Goal: Use online tool/utility: Utilize a website feature to perform a specific function

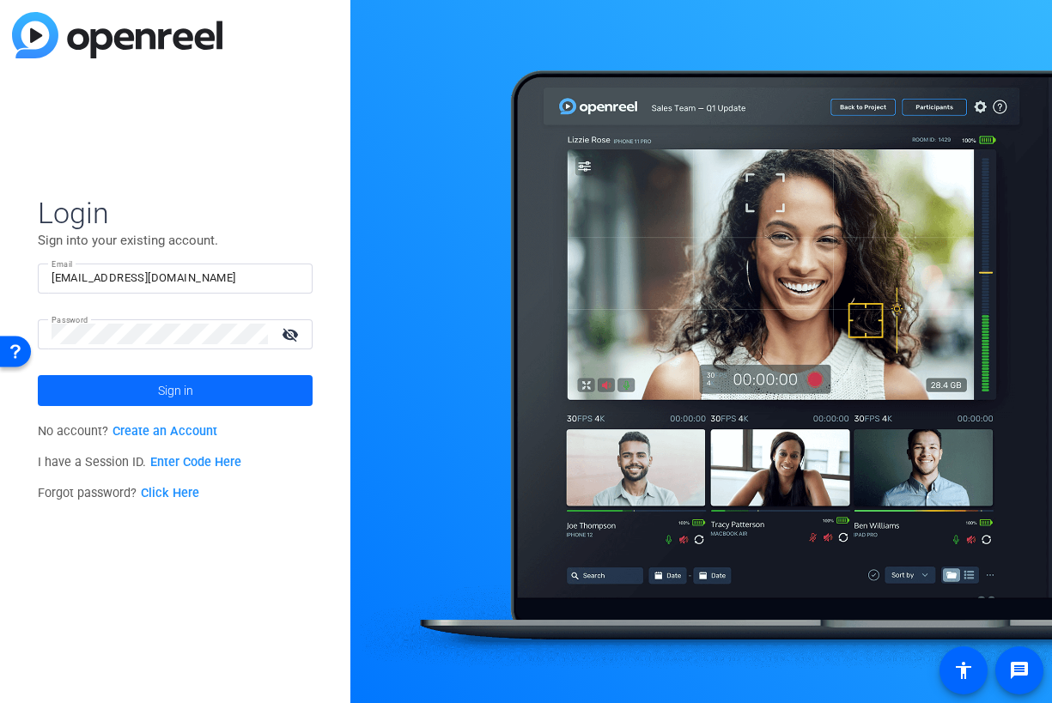
click at [254, 394] on span at bounding box center [175, 390] width 275 height 41
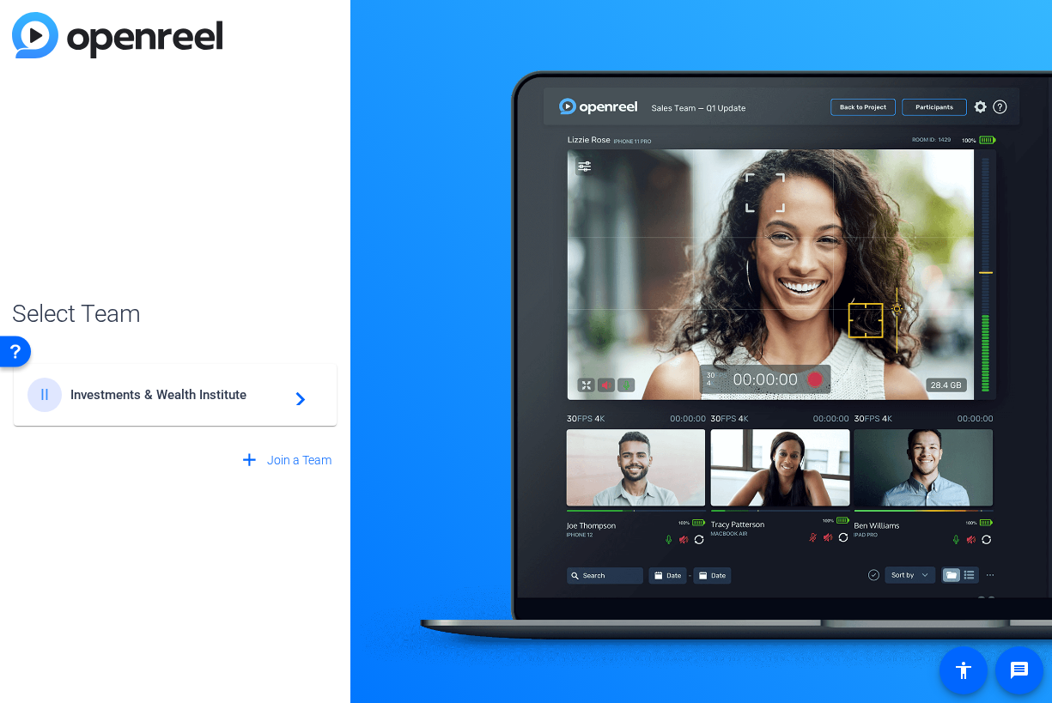
click at [225, 398] on span "Investments & Wealth Institute" at bounding box center [177, 394] width 215 height 15
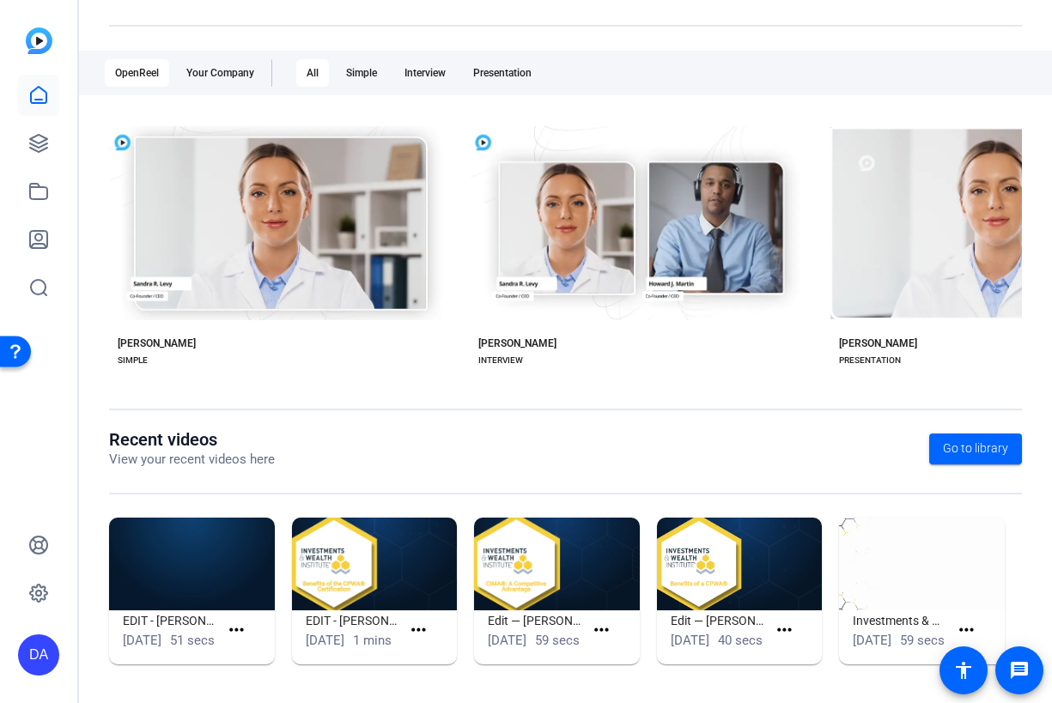
scroll to position [264, 0]
click at [32, 135] on icon at bounding box center [38, 143] width 21 height 21
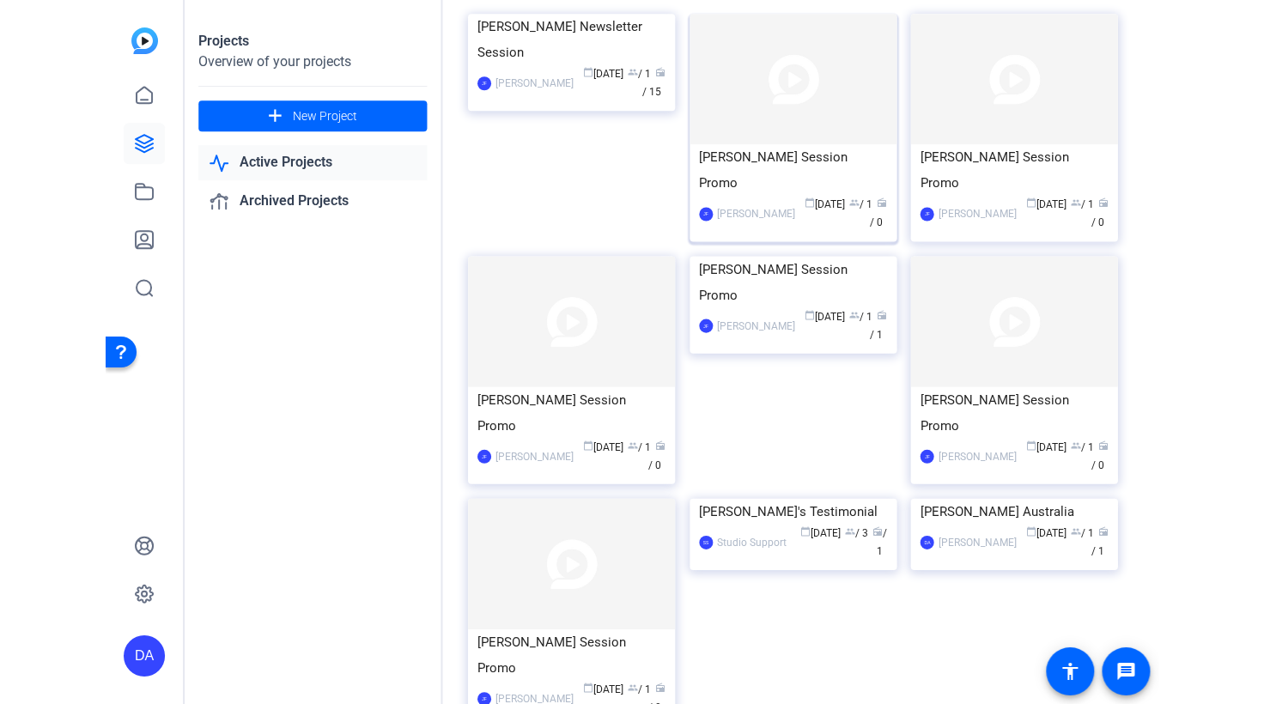
scroll to position [113, 0]
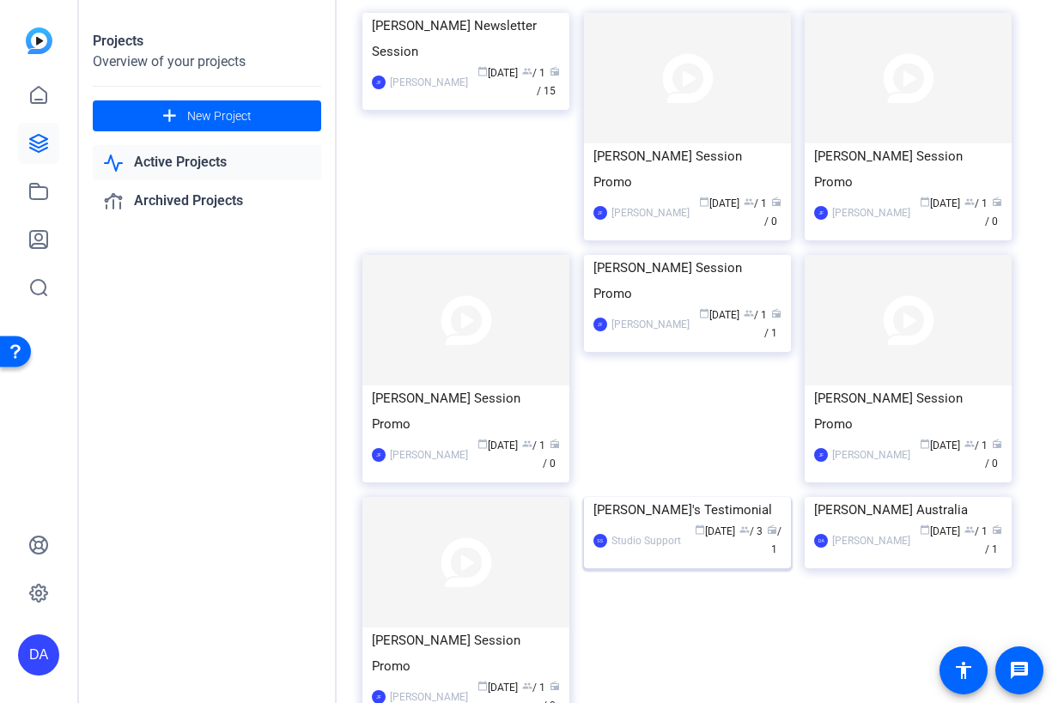
click at [684, 497] on img at bounding box center [687, 497] width 207 height 0
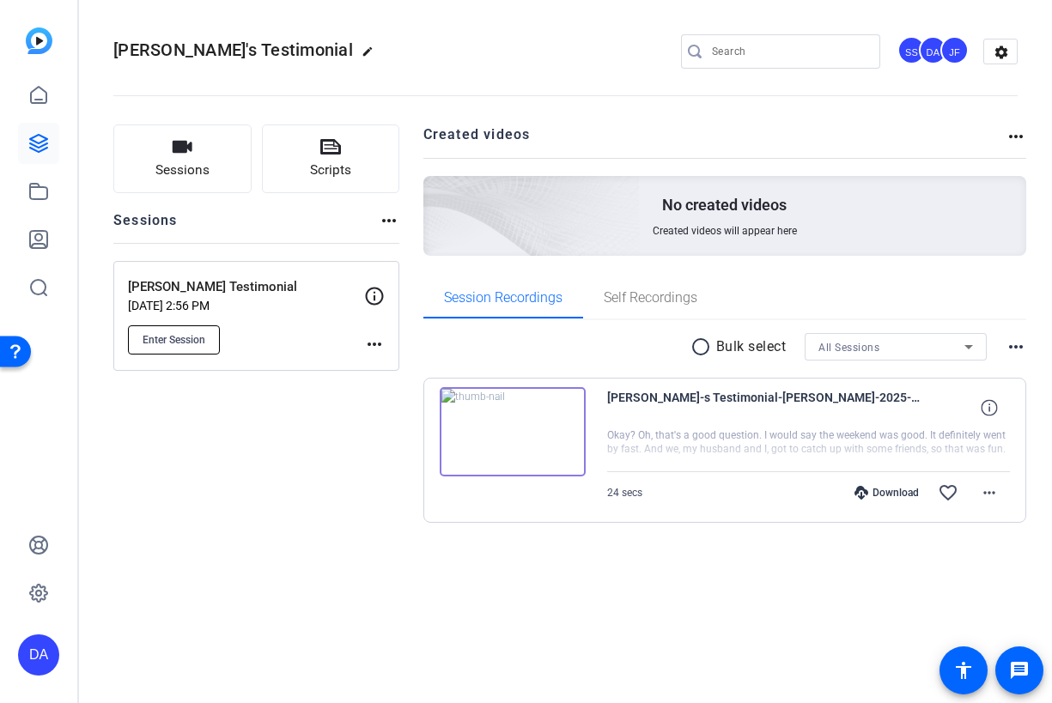
click at [205, 350] on button "Enter Session" at bounding box center [174, 339] width 92 height 29
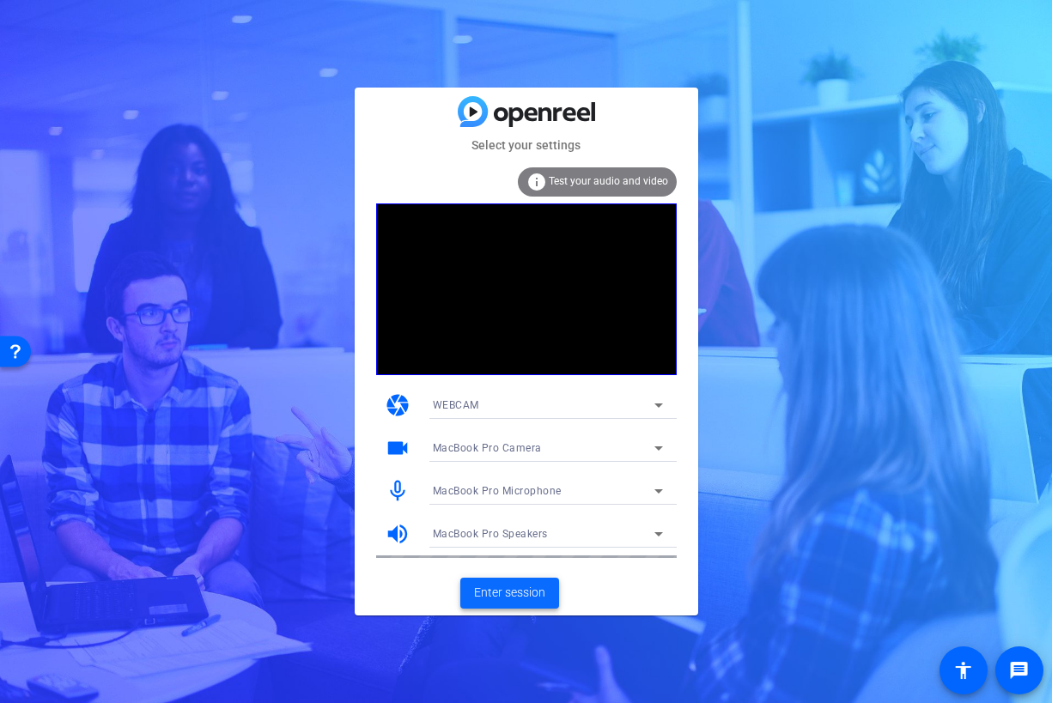
click at [502, 591] on span "Enter session" at bounding box center [509, 593] width 71 height 18
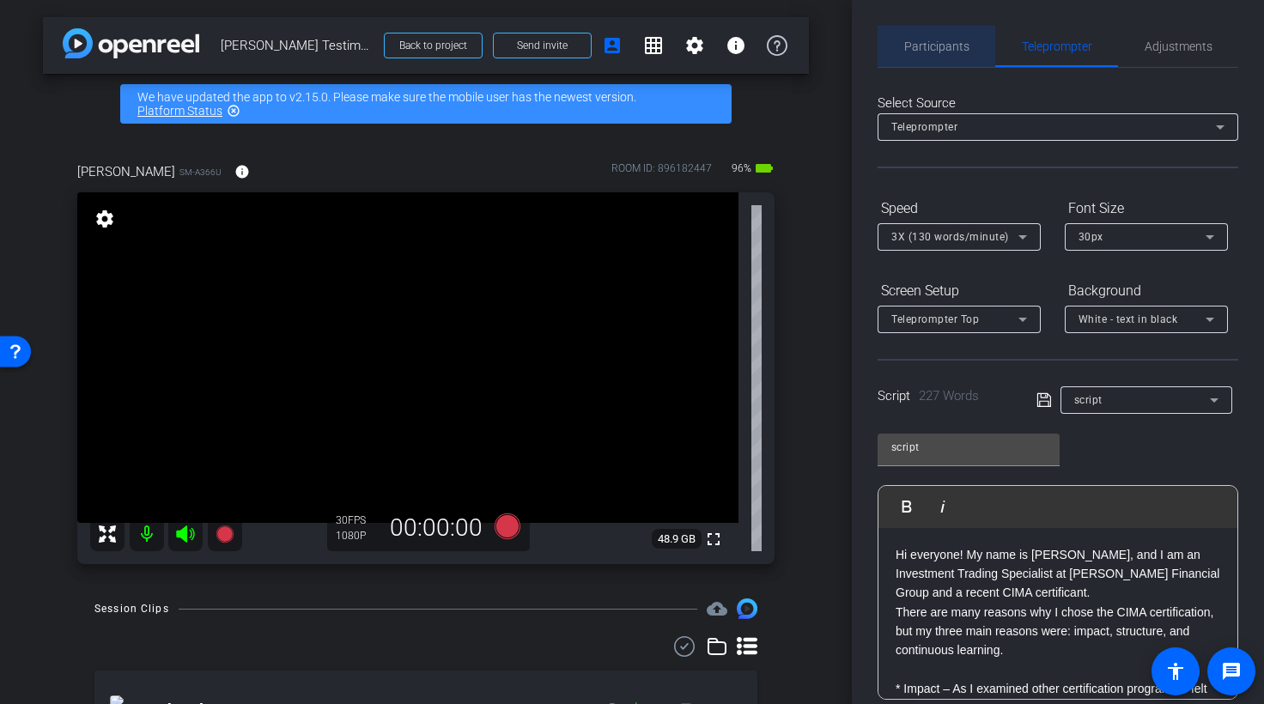
click at [943, 52] on span "Participants" at bounding box center [936, 46] width 65 height 12
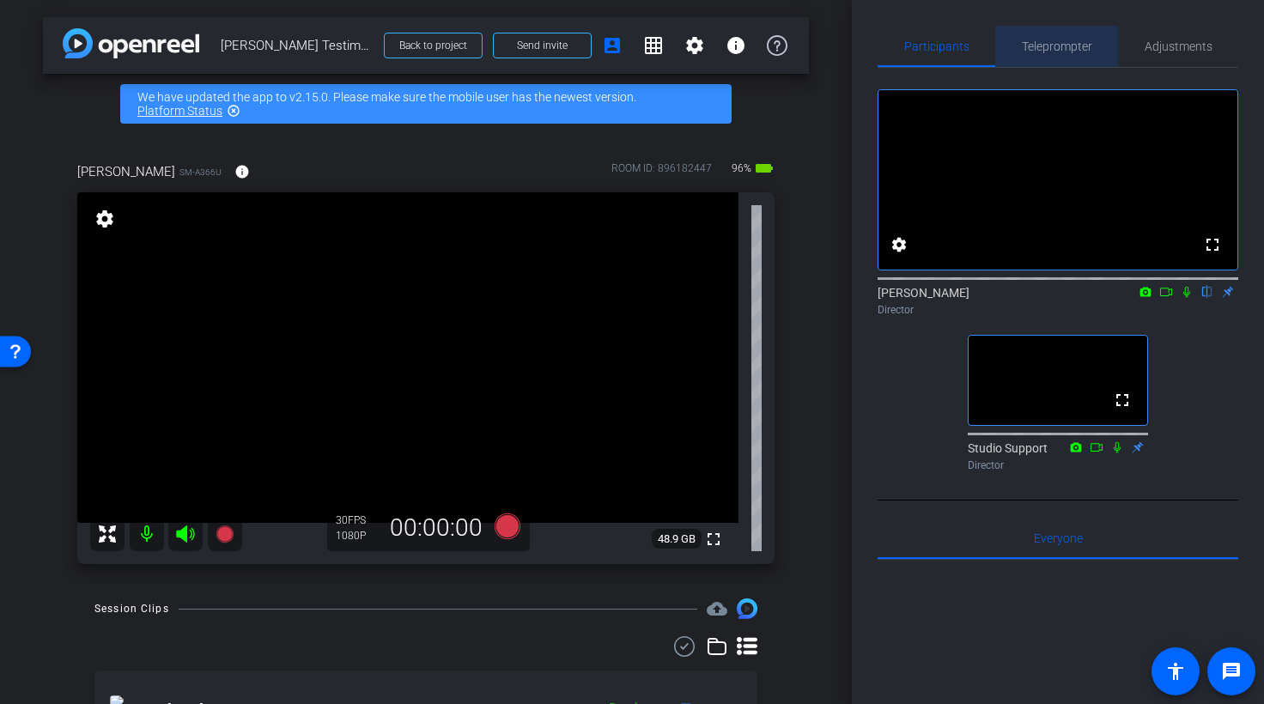
click at [1029, 47] on span "Teleprompter" at bounding box center [1057, 46] width 70 height 12
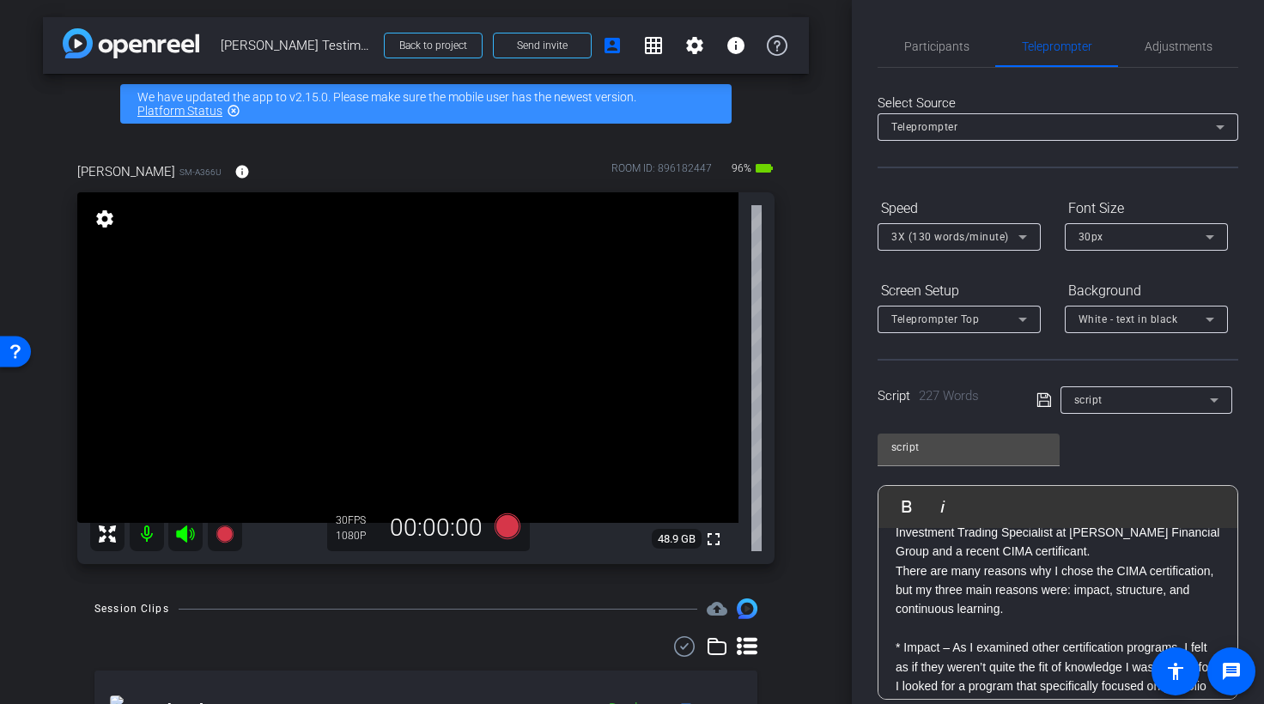
scroll to position [1, 0]
click at [963, 47] on span "Participants" at bounding box center [936, 46] width 65 height 12
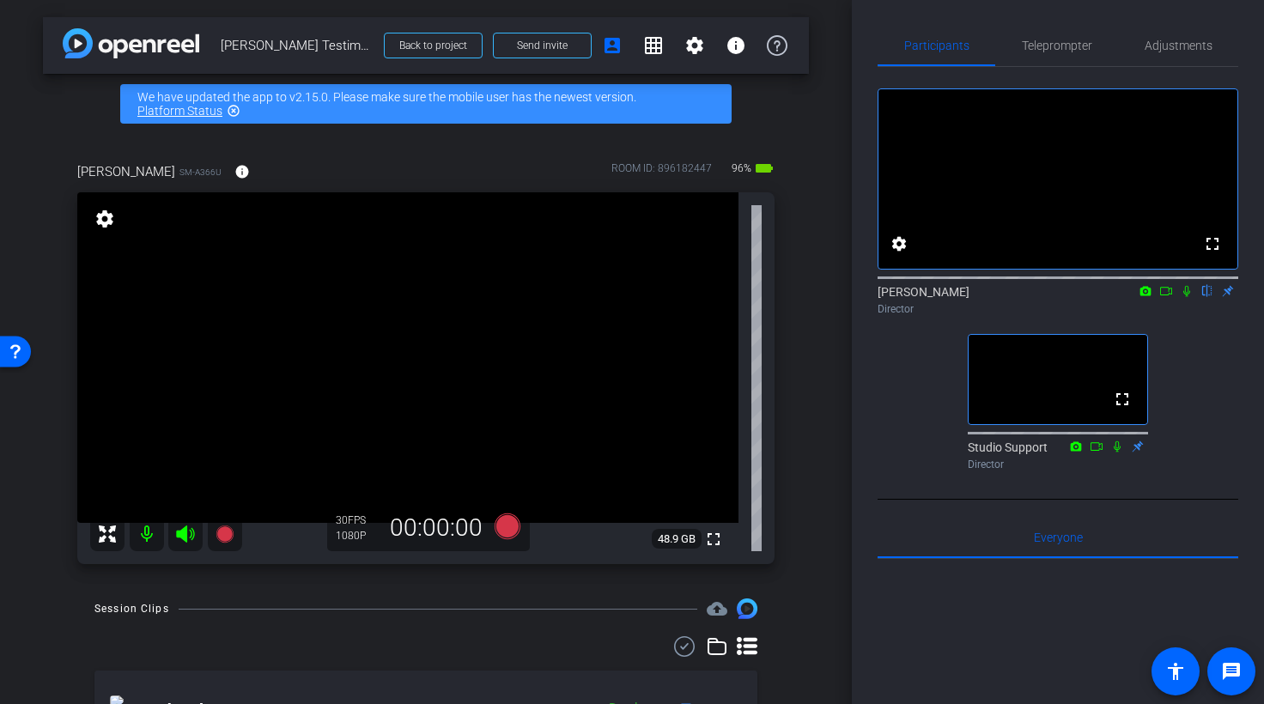
click at [1051, 297] on icon at bounding box center [1187, 291] width 14 height 12
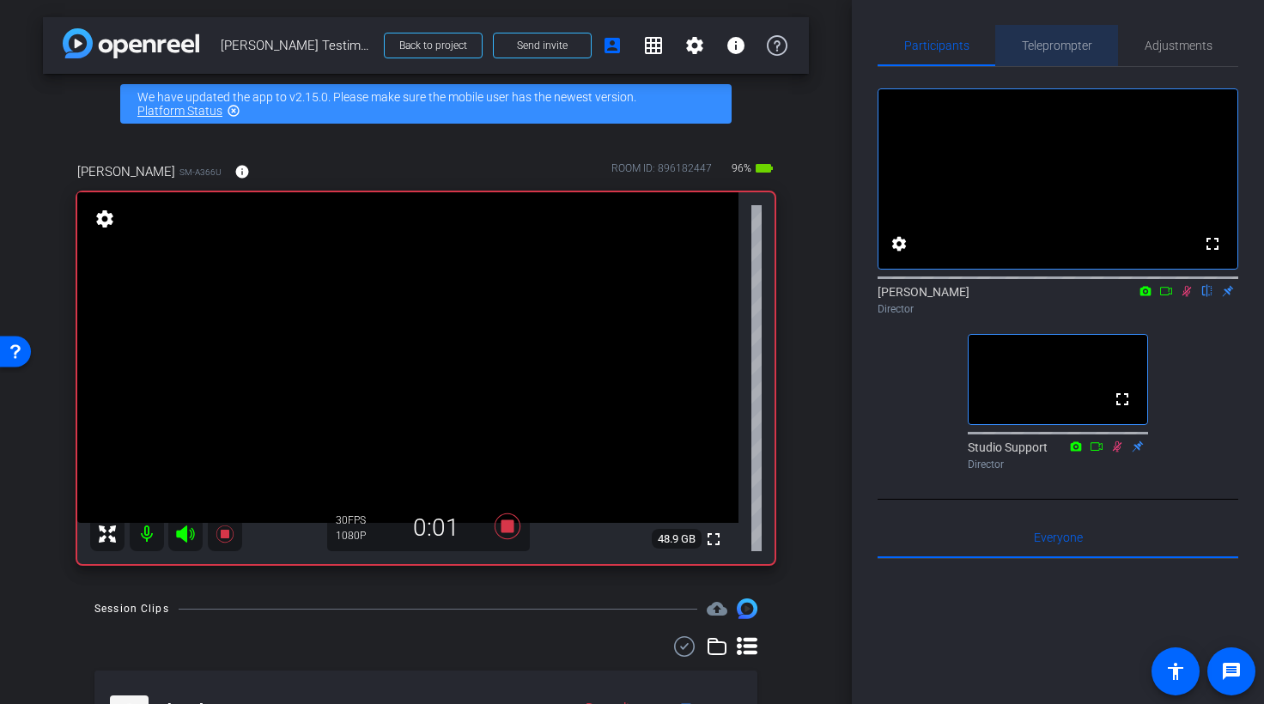
click at [1049, 49] on span "Teleprompter" at bounding box center [1057, 46] width 70 height 12
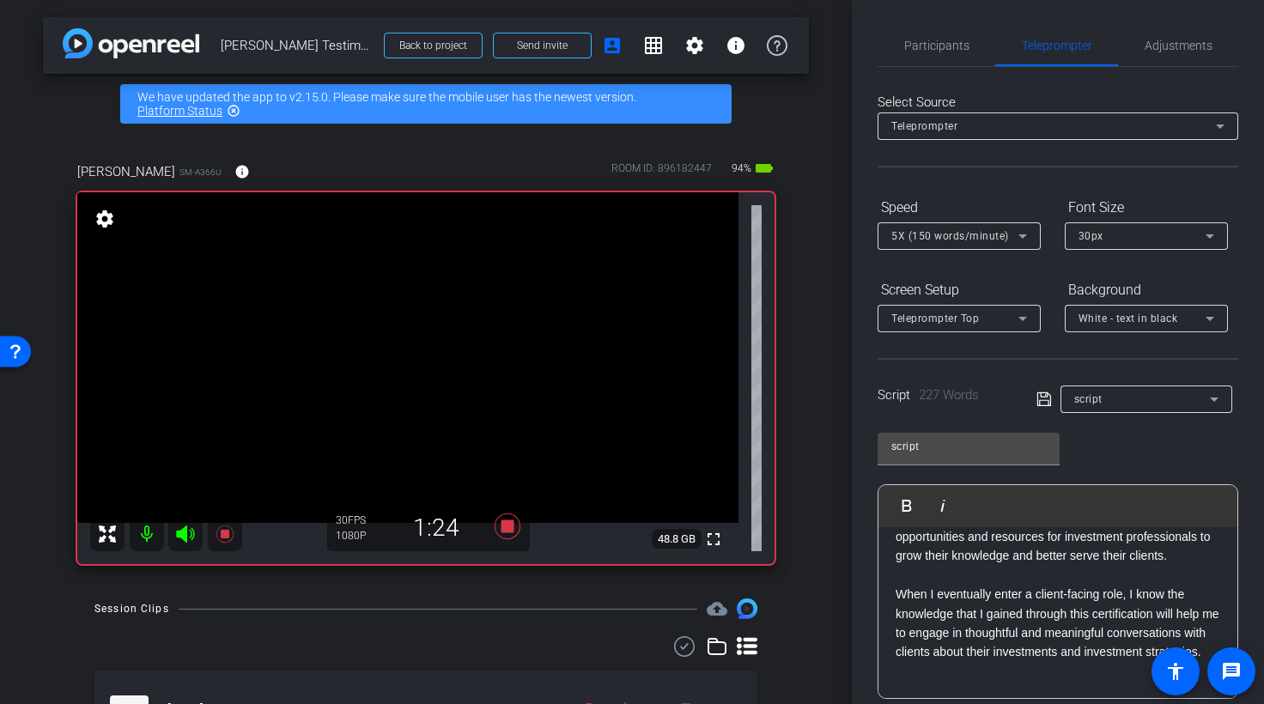
scroll to position [449, 0]
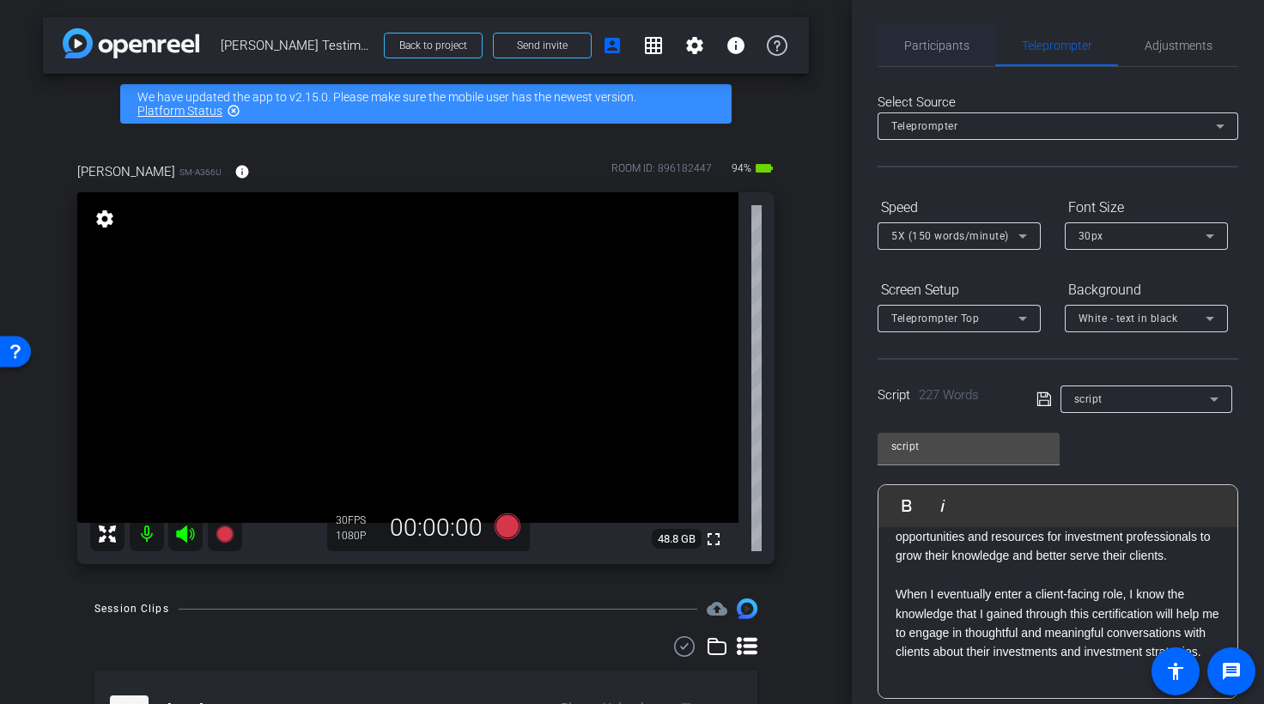
click at [951, 46] on span "Participants" at bounding box center [936, 46] width 65 height 12
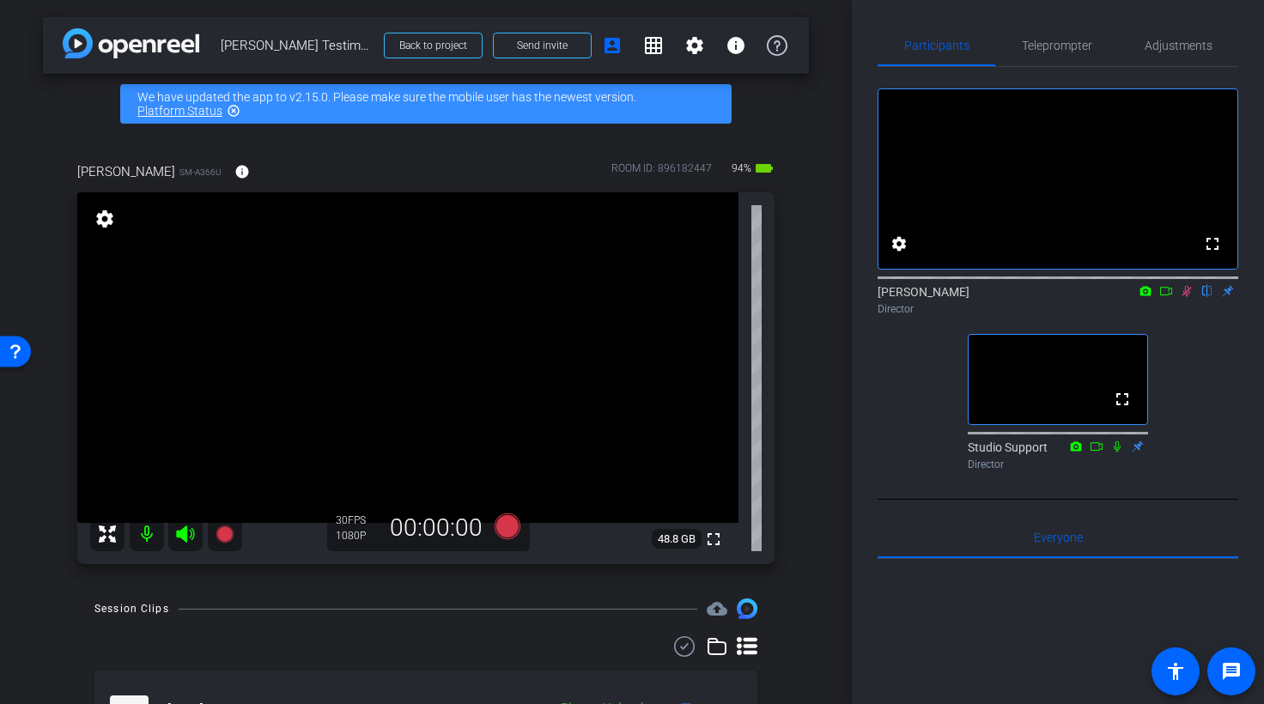
click at [1051, 297] on icon at bounding box center [1186, 291] width 9 height 11
click at [1051, 50] on span "Teleprompter" at bounding box center [1057, 46] width 70 height 12
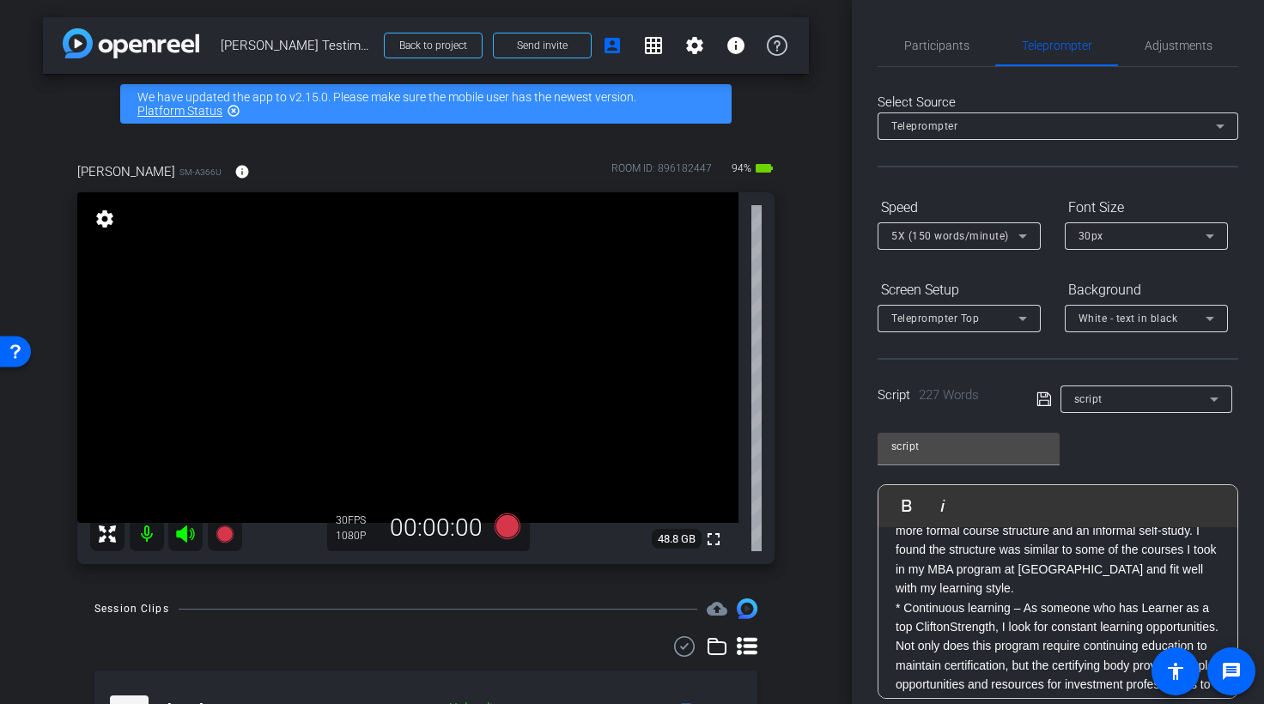
scroll to position [291, 0]
click at [944, 606] on p "* Continuous learning – As someone who has Learner as a top CliftonStrength, I …" at bounding box center [1058, 656] width 325 height 115
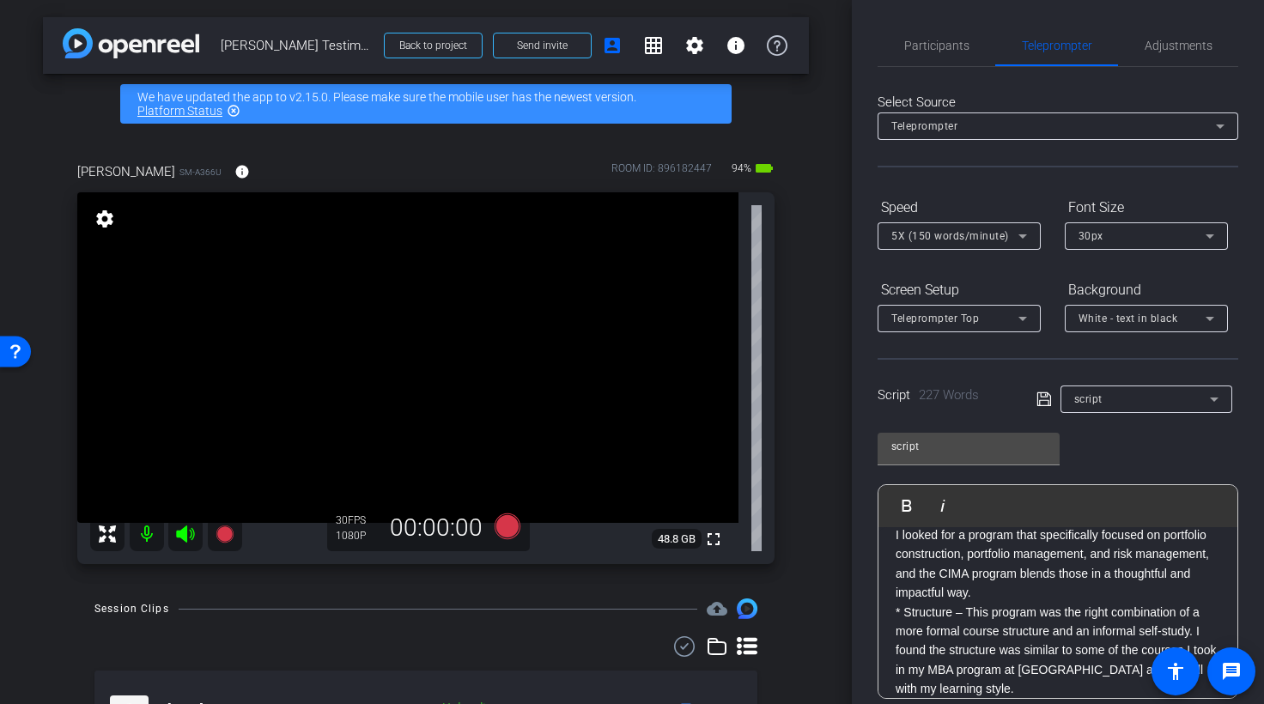
scroll to position [190, 0]
click at [938, 613] on p "* Structure – This program was the right combination of a more formal course st…" at bounding box center [1058, 653] width 325 height 96
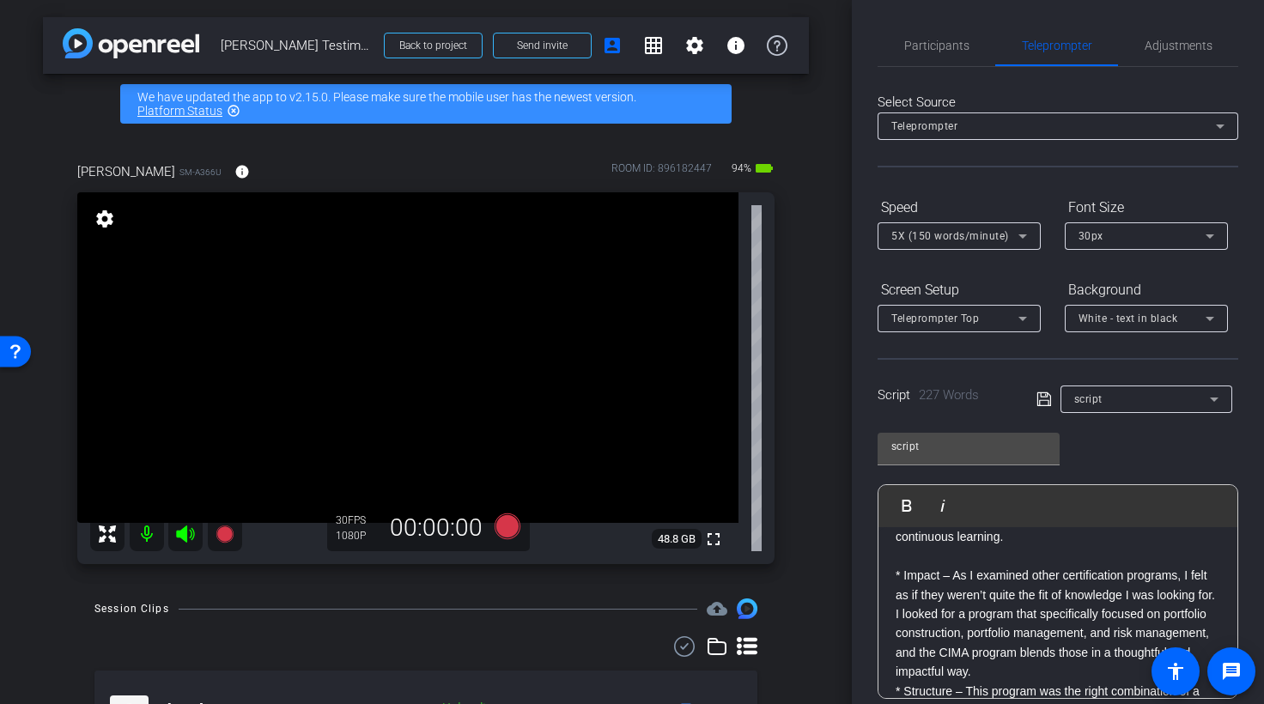
scroll to position [102, 0]
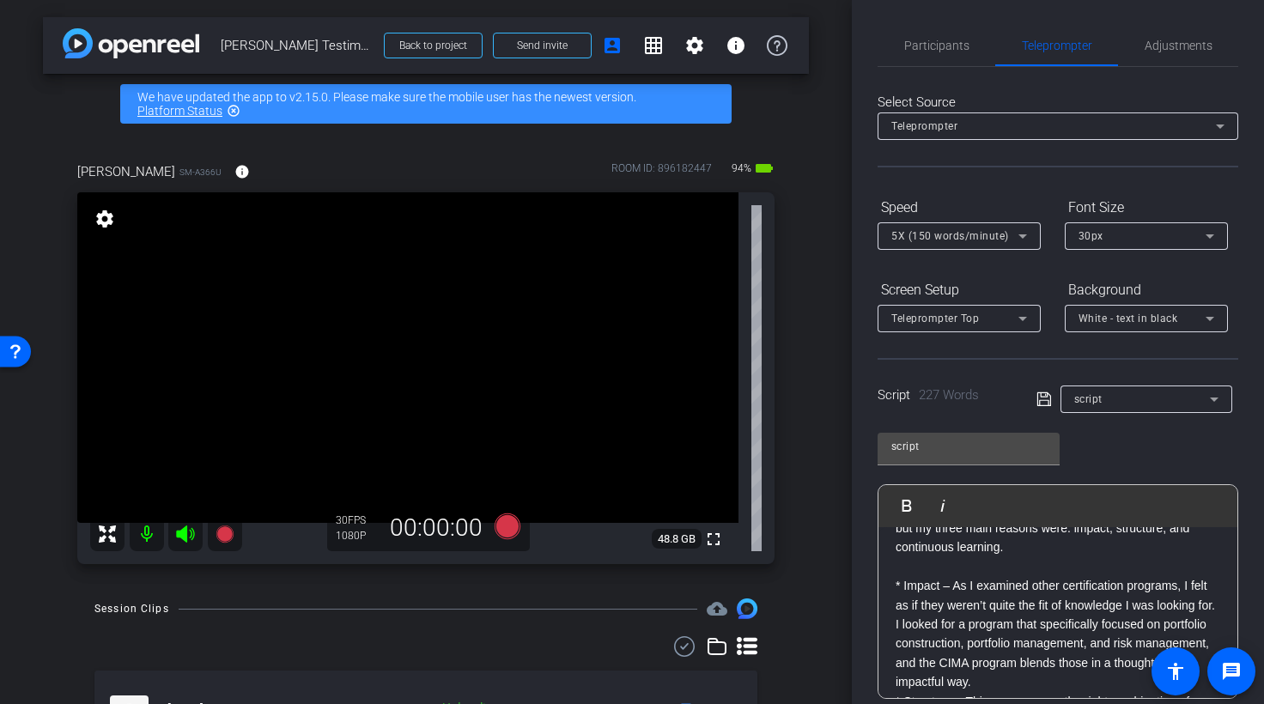
click at [927, 583] on p "* Impact – As I examined other certification programs, I felt as if they weren’…" at bounding box center [1058, 633] width 325 height 115
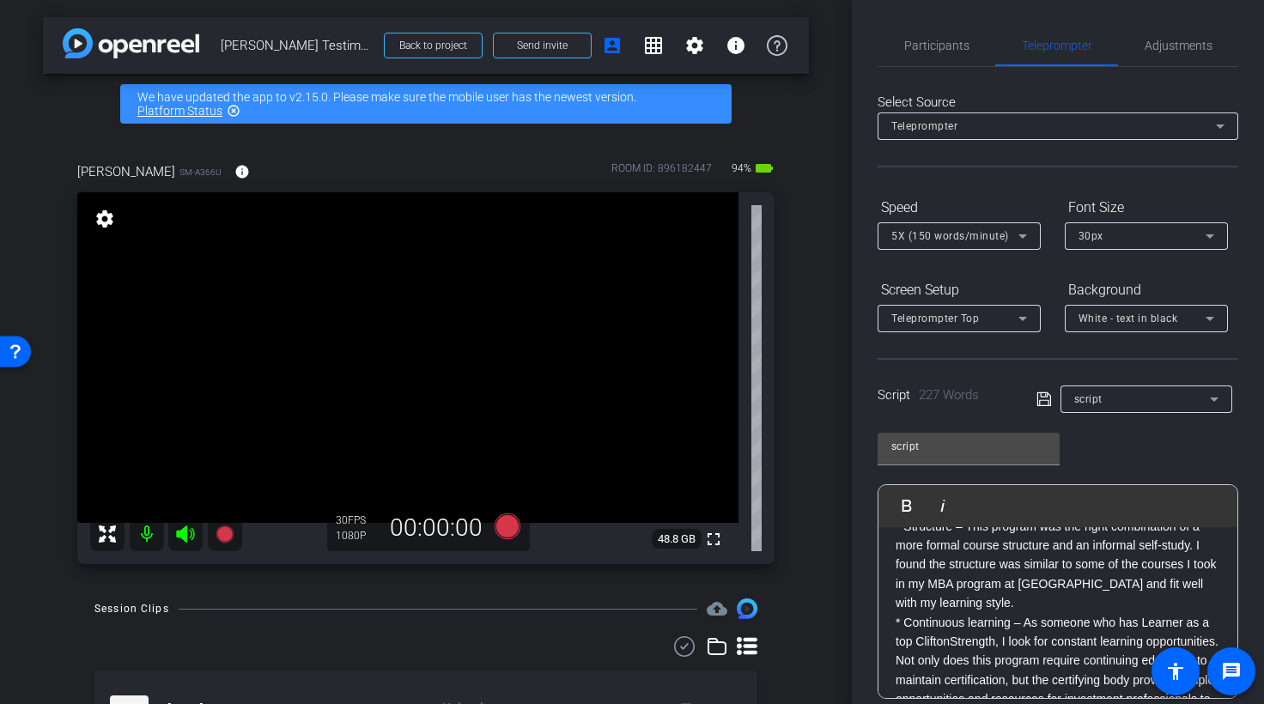
scroll to position [289, 0]
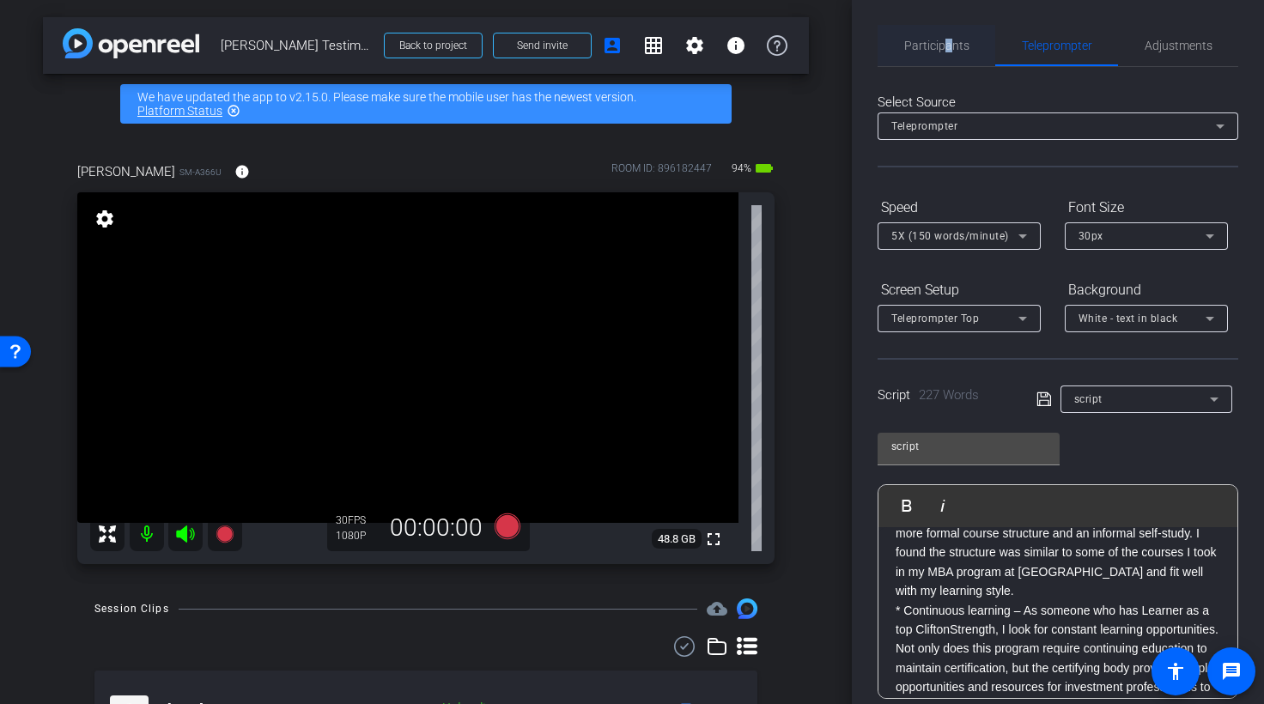
click at [948, 46] on span "Participants" at bounding box center [936, 46] width 65 height 12
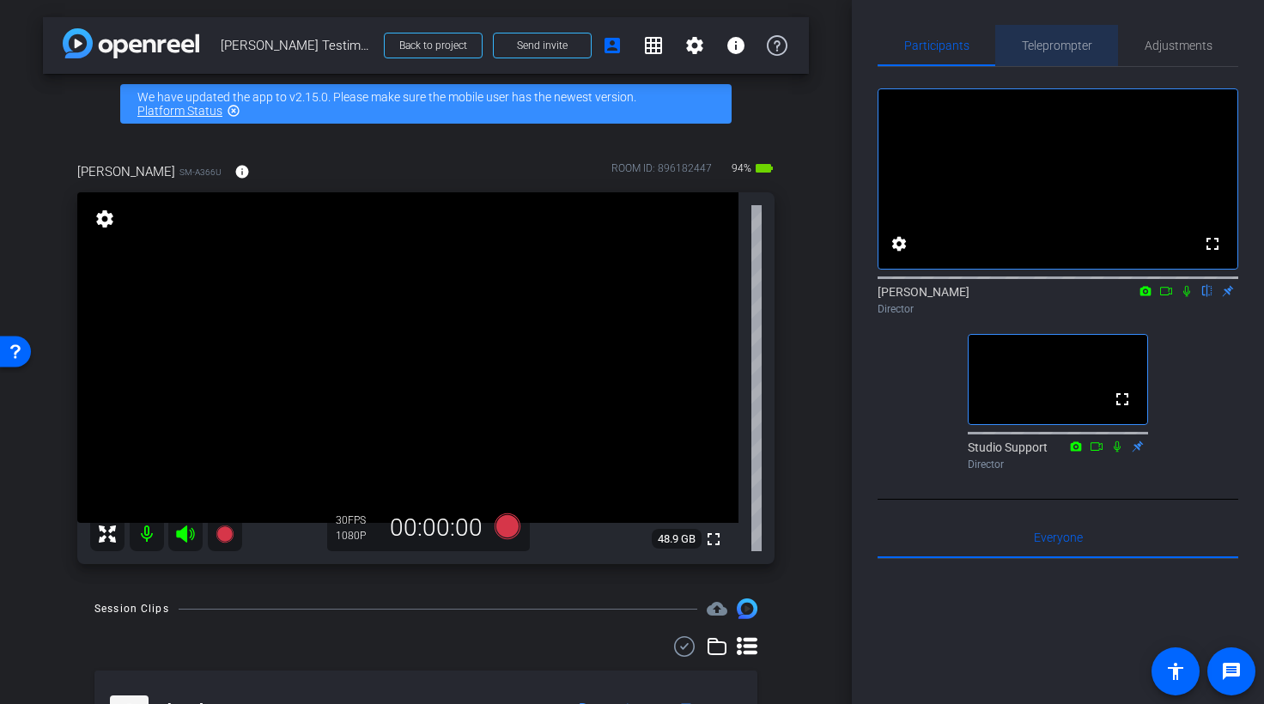
click at [1051, 55] on span "Teleprompter" at bounding box center [1057, 45] width 70 height 41
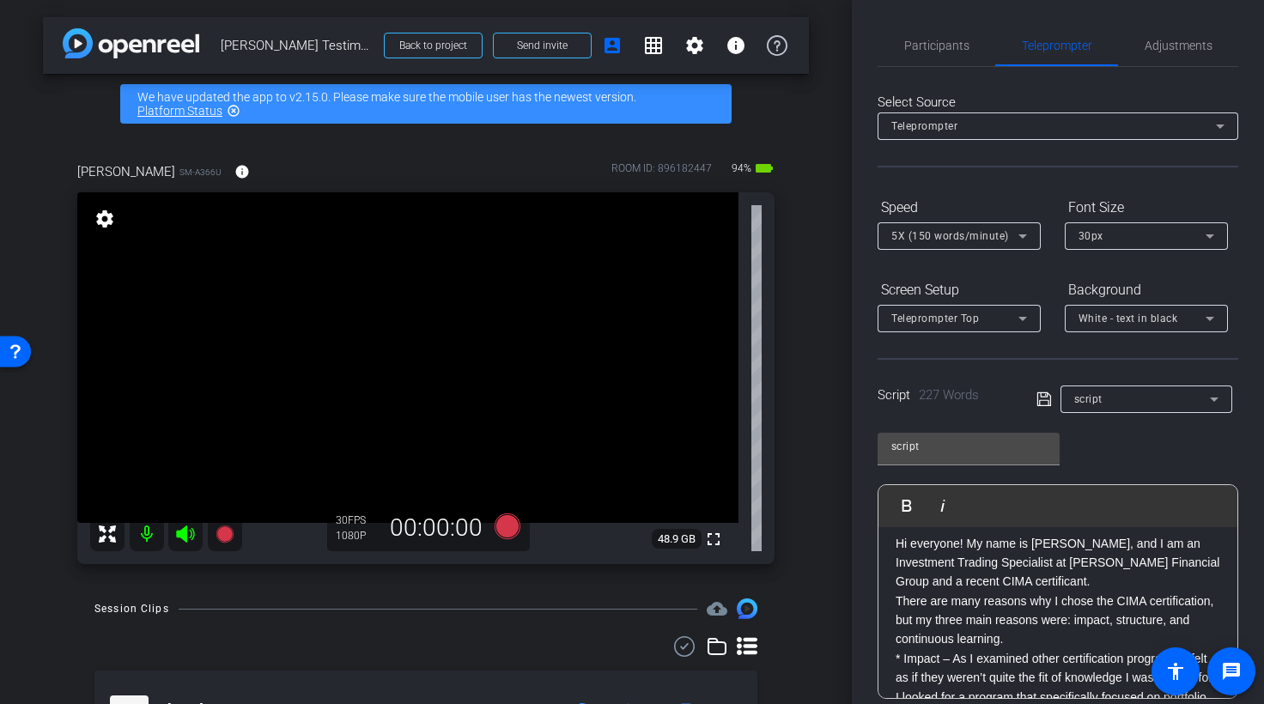
scroll to position [0, 0]
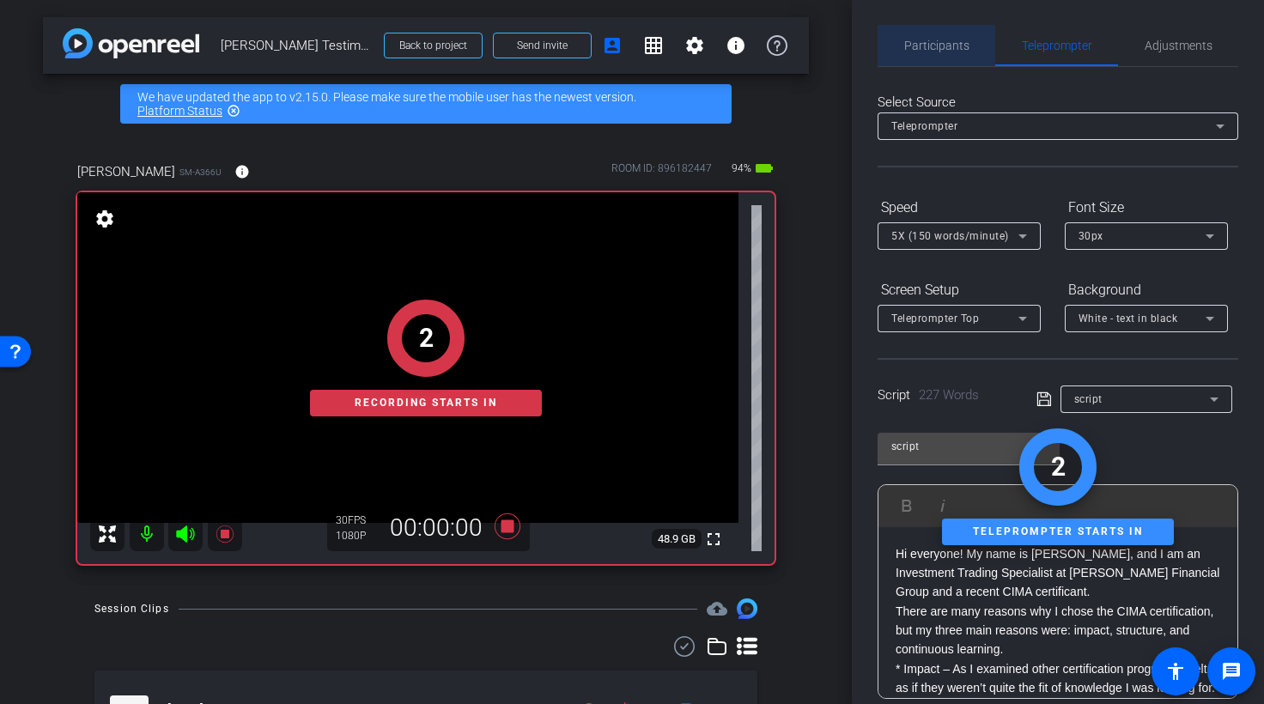
click at [933, 48] on span "Participants" at bounding box center [936, 46] width 65 height 12
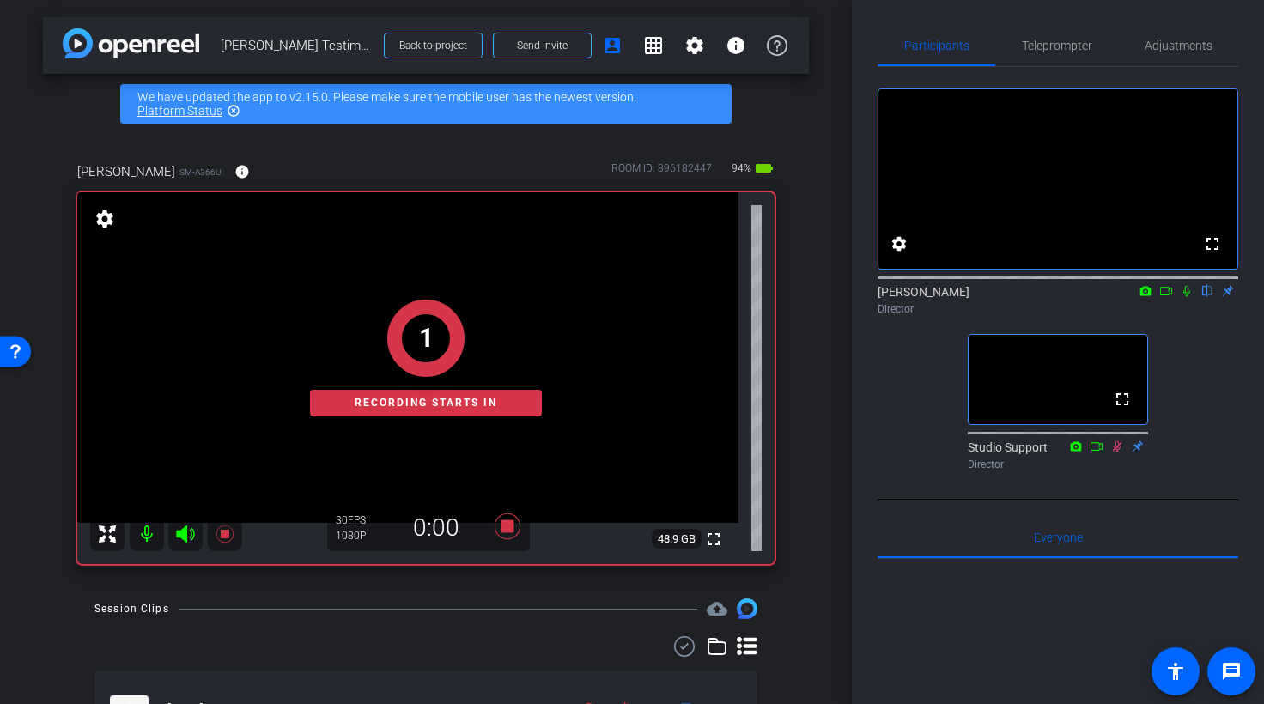
click at [1051, 297] on icon at bounding box center [1186, 291] width 7 height 11
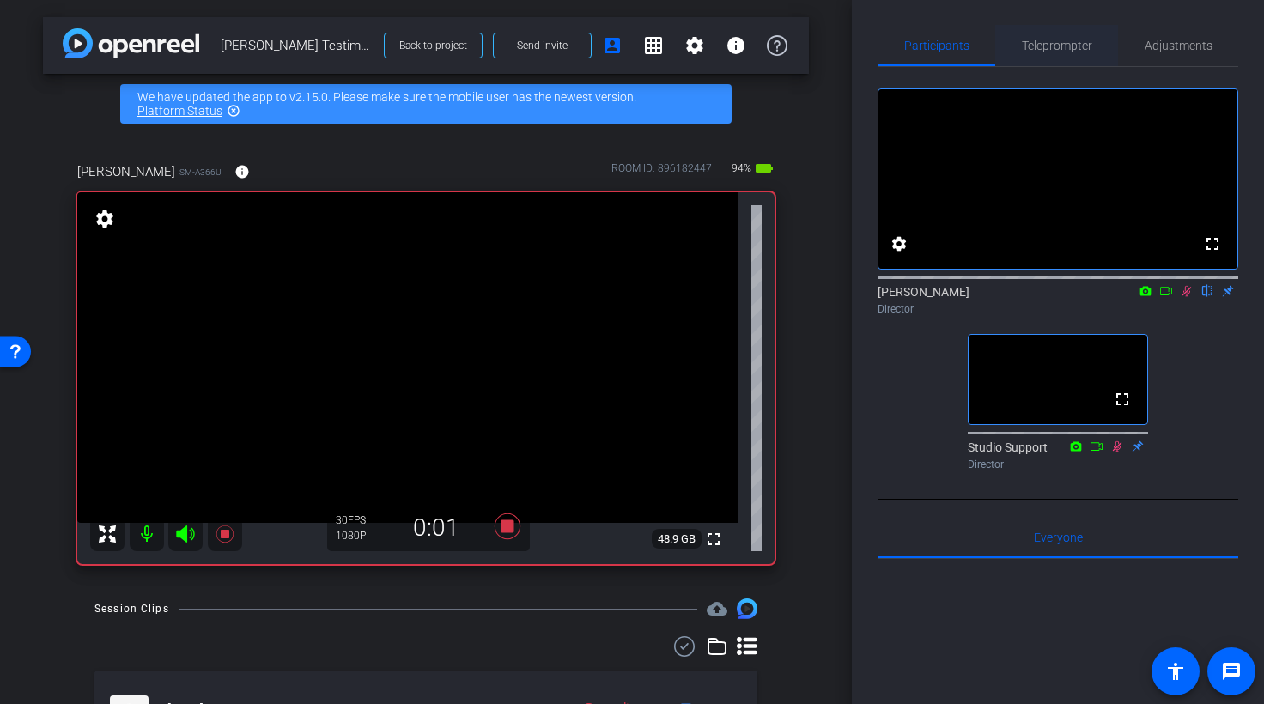
click at [1051, 51] on span "Teleprompter" at bounding box center [1057, 46] width 70 height 12
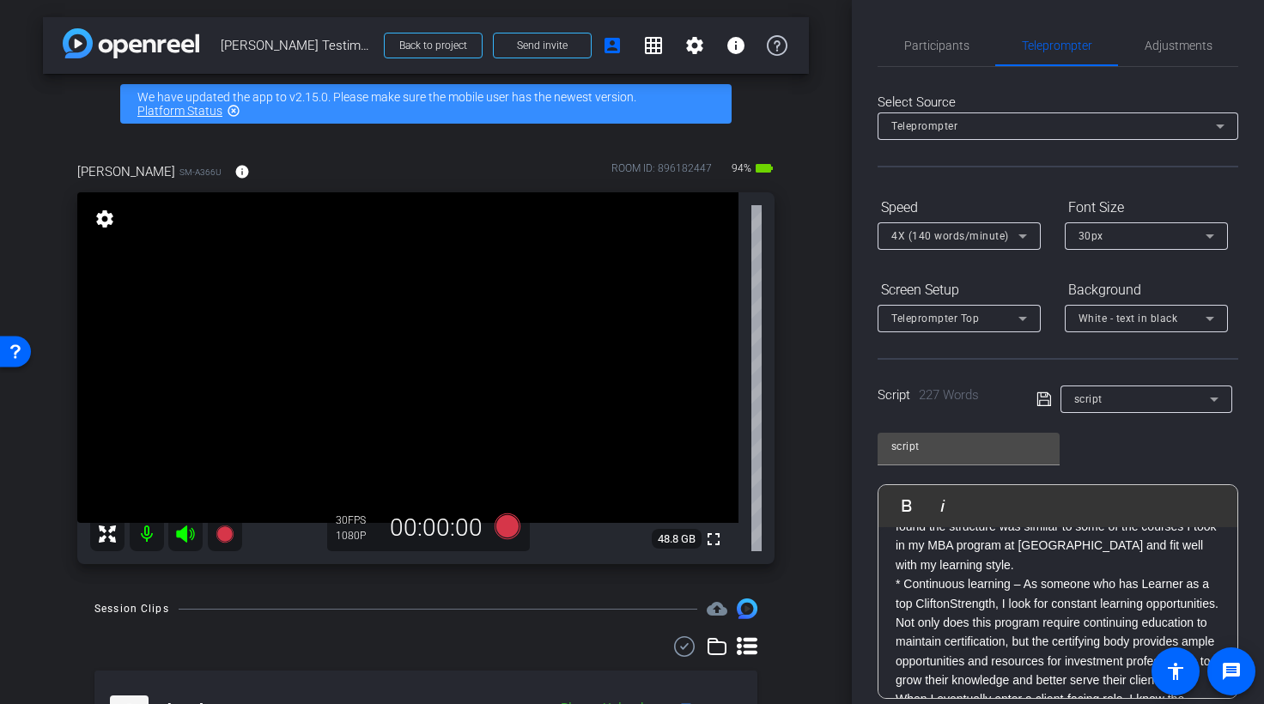
scroll to position [301, 0]
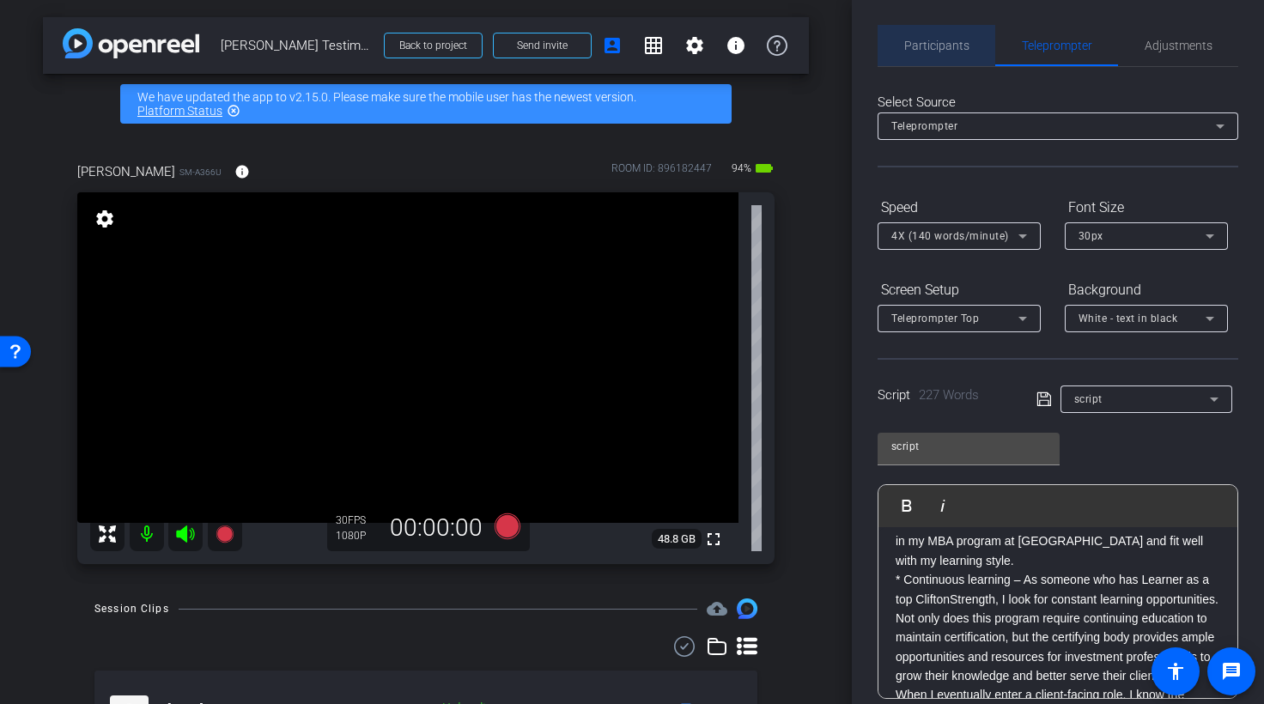
click at [964, 48] on span "Participants" at bounding box center [936, 46] width 65 height 12
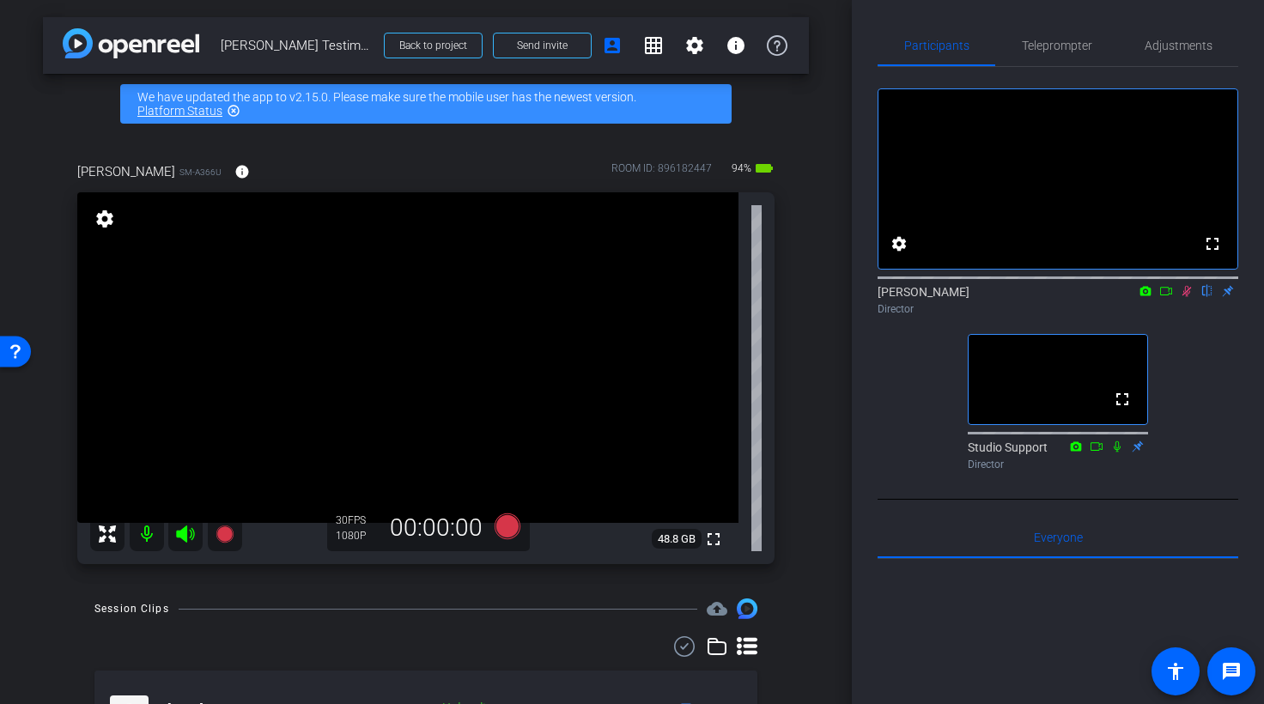
click at [1051, 297] on icon at bounding box center [1186, 291] width 9 height 11
click at [1051, 40] on span "Teleprompter" at bounding box center [1057, 46] width 70 height 12
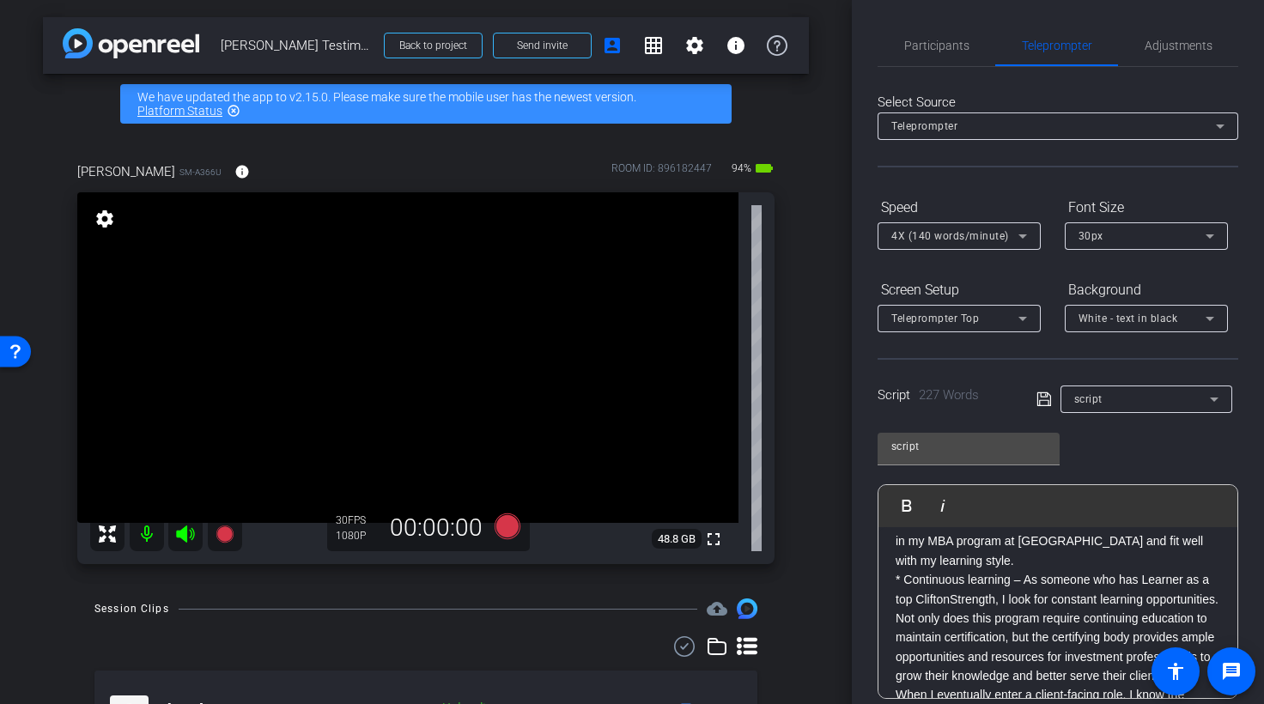
click at [1051, 579] on p "* Continuous learning – As someone who has Learner as a top CliftonStrength, I …" at bounding box center [1058, 627] width 325 height 115
click at [996, 598] on p "* Continuous learning – As someone who has Learner as a top CliftonStrength, I …" at bounding box center [1058, 627] width 325 height 115
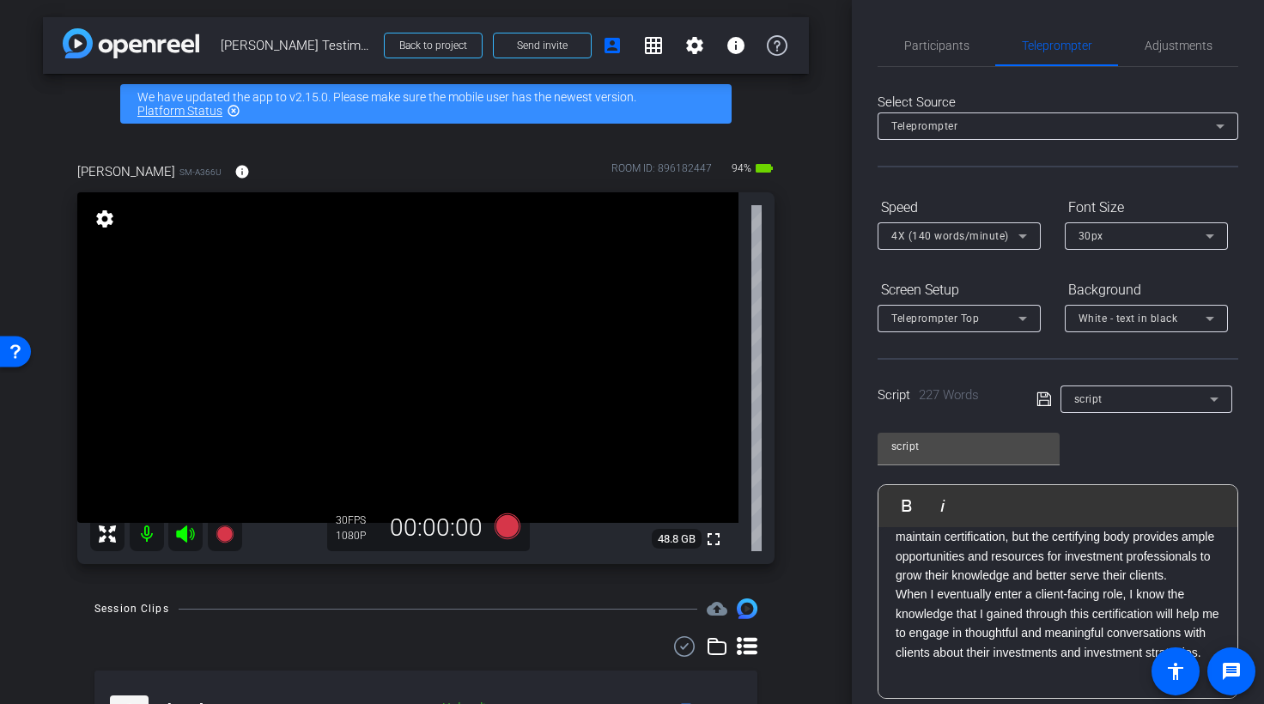
scroll to position [410, 0]
click at [975, 585] on p "* Continuous learning – As someone who has Learner as a top CliftonStrength, I …" at bounding box center [1058, 527] width 325 height 115
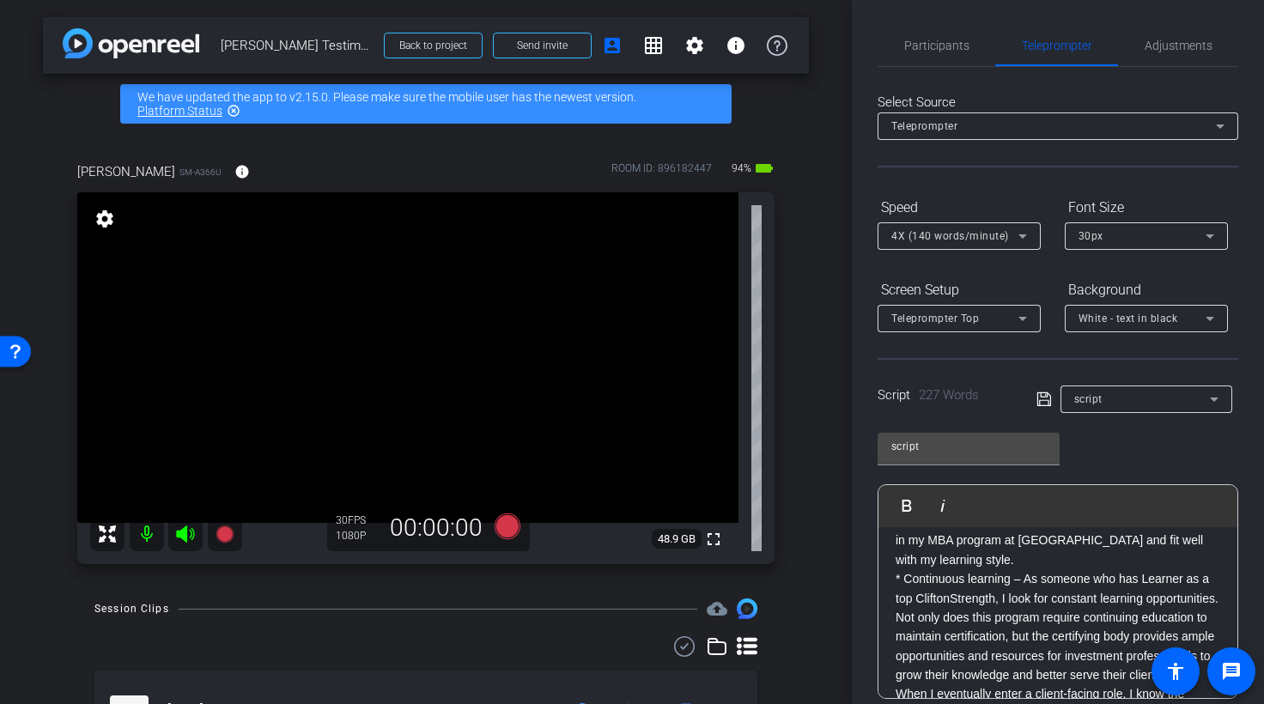
scroll to position [296, 0]
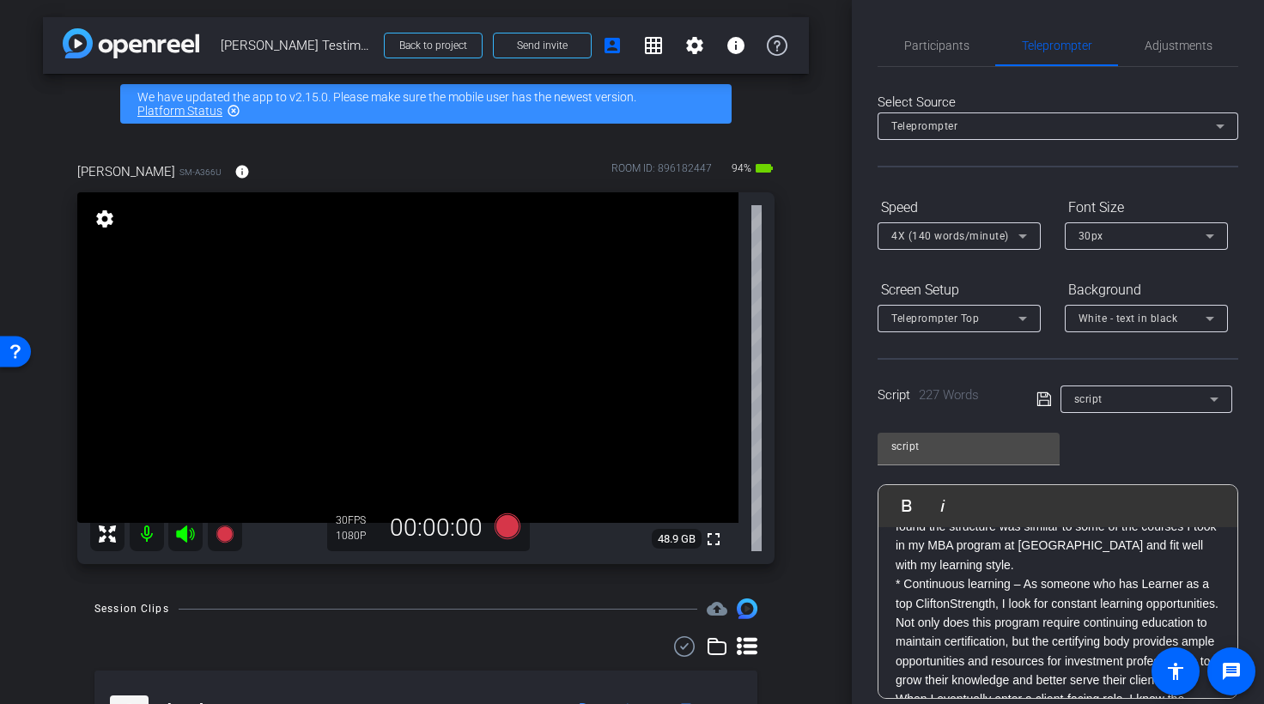
click at [1000, 566] on p "* Structure – This program was the right combination of a more formal course st…" at bounding box center [1058, 526] width 325 height 96
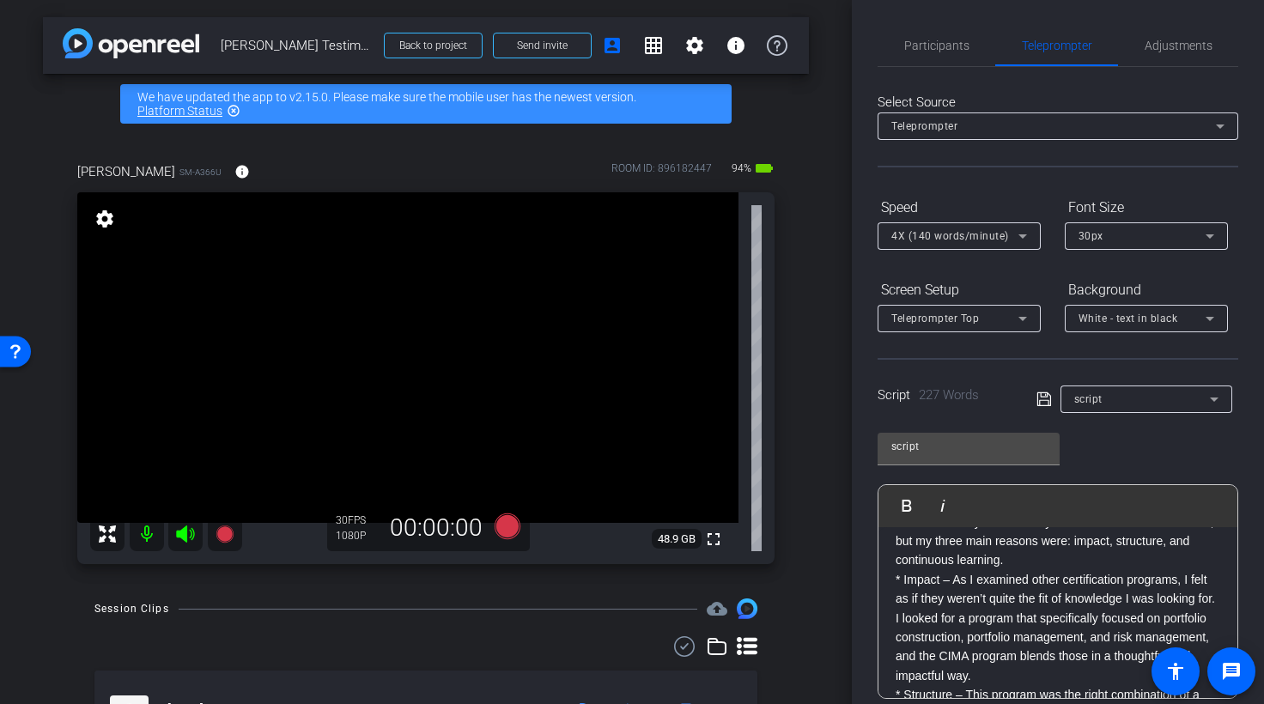
scroll to position [0, 0]
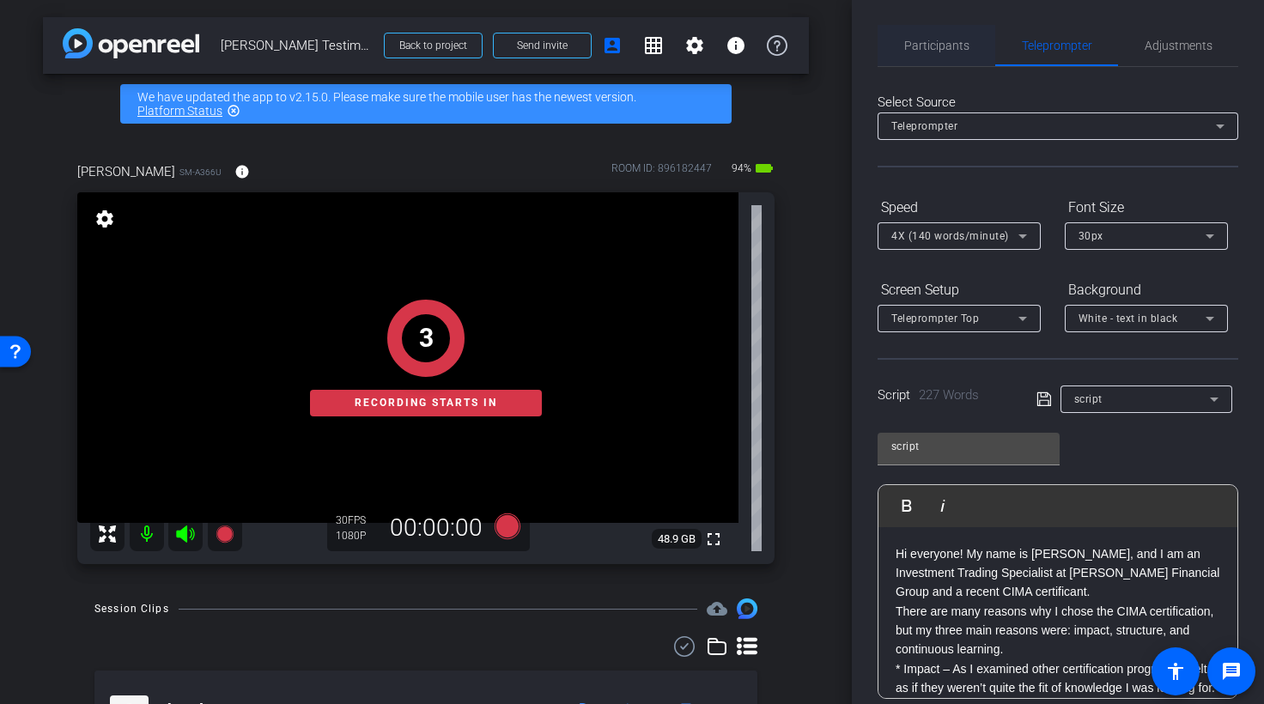
click at [921, 38] on span "Participants" at bounding box center [936, 45] width 65 height 41
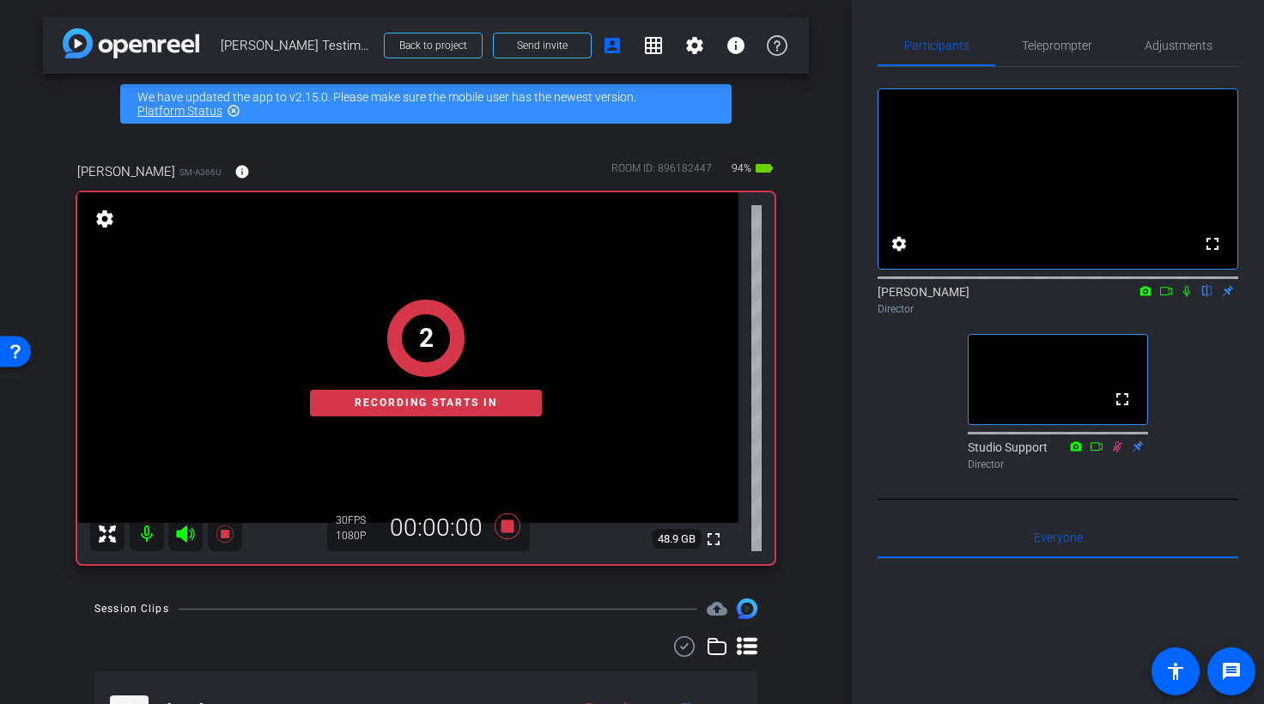
click at [1051, 297] on icon at bounding box center [1187, 291] width 14 height 12
click at [1051, 50] on span "Teleprompter" at bounding box center [1057, 46] width 70 height 12
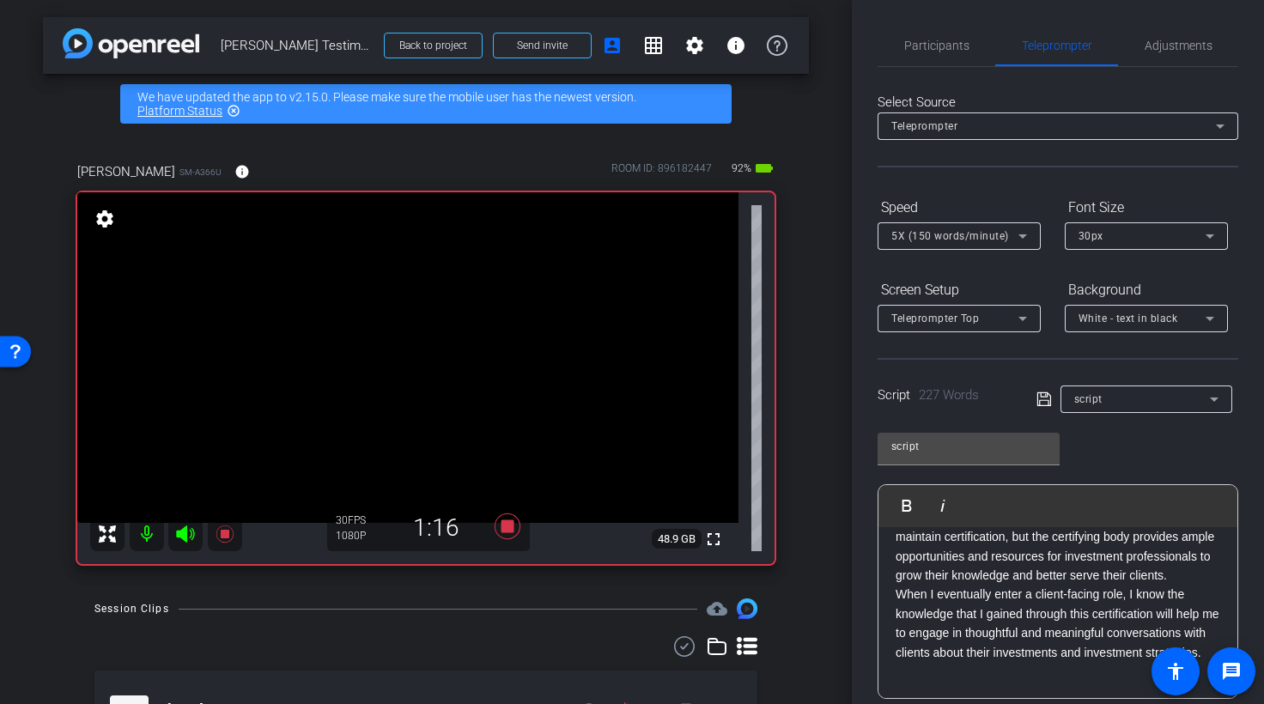
scroll to position [440, 0]
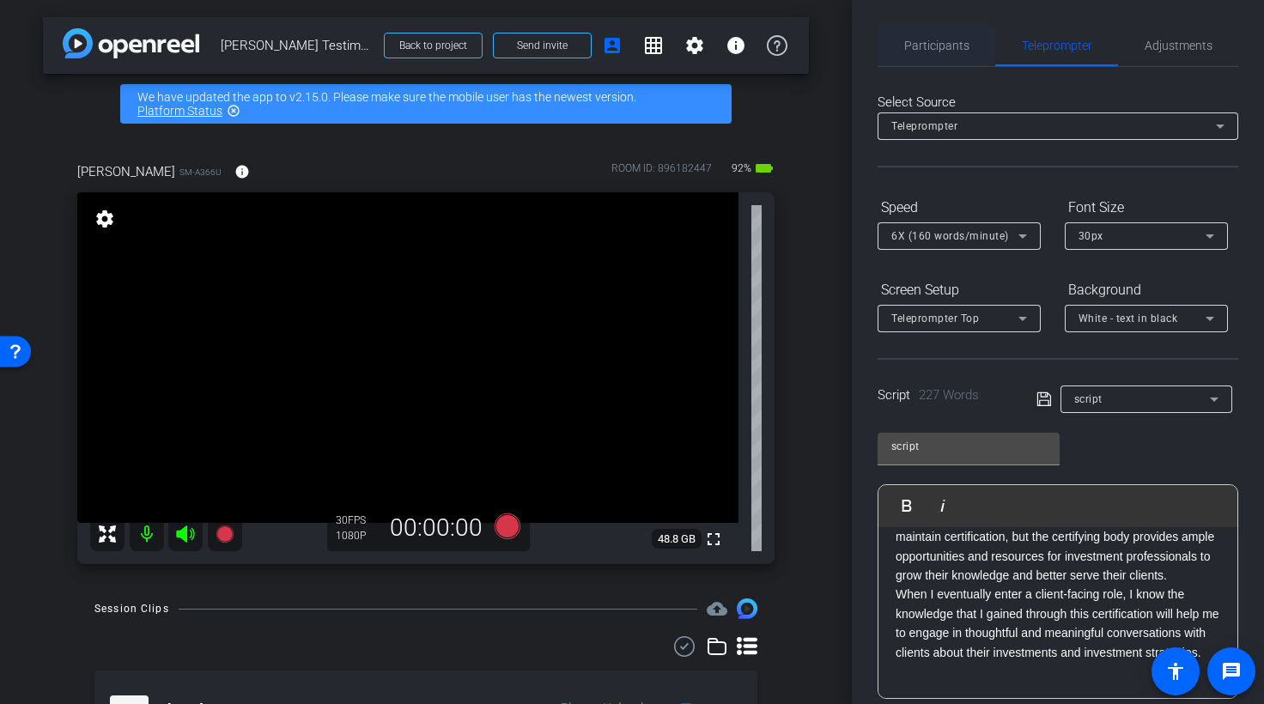
click at [940, 52] on span "Participants" at bounding box center [936, 46] width 65 height 12
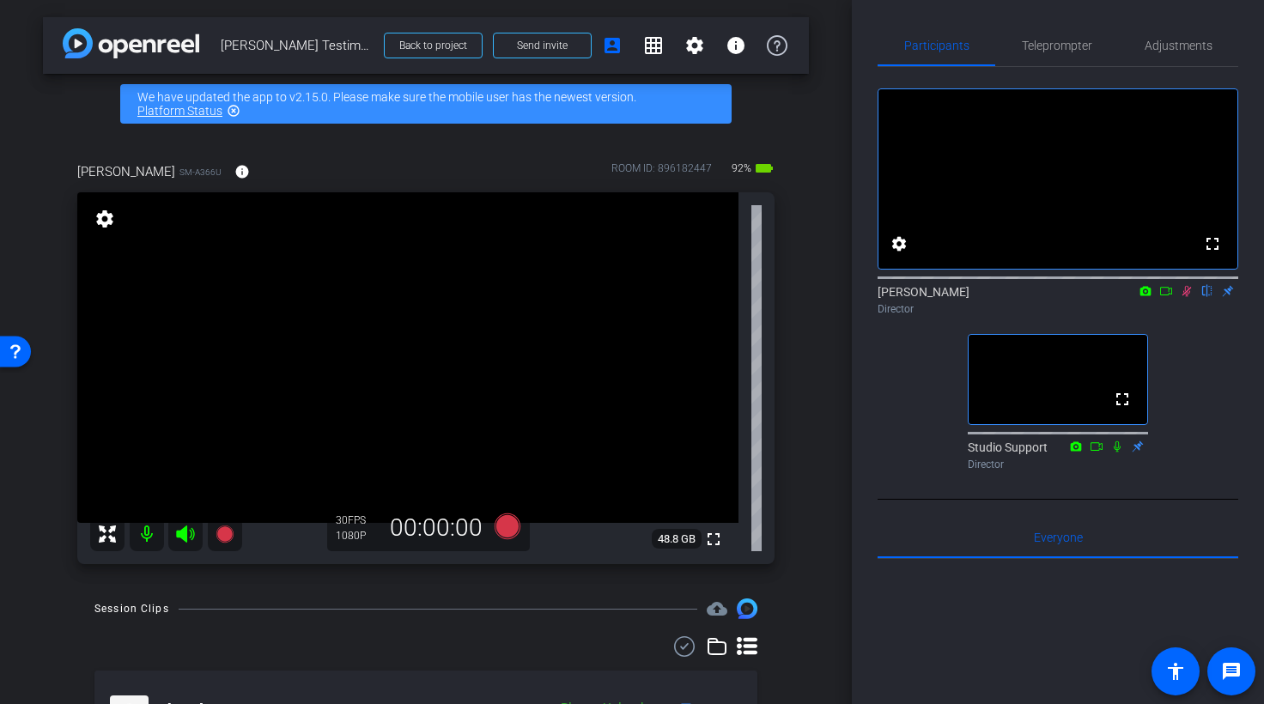
click at [1051, 297] on icon at bounding box center [1186, 291] width 9 height 11
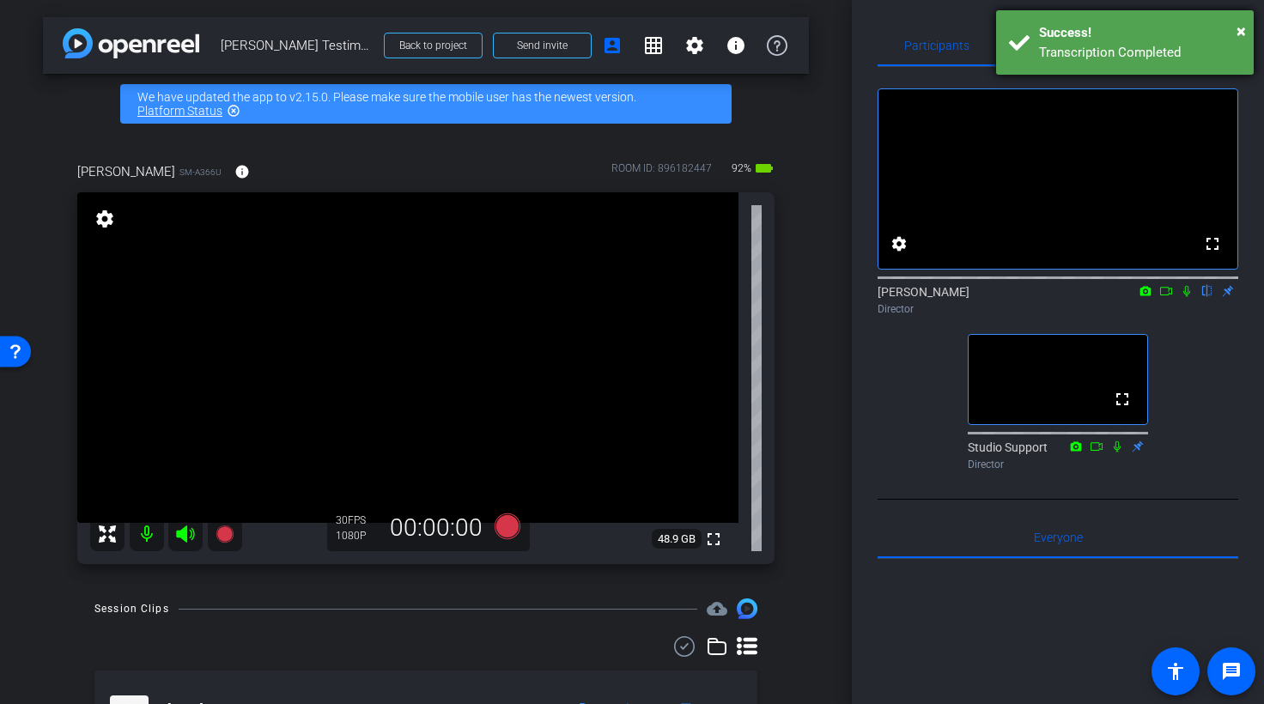
click at [1051, 40] on div "Success!" at bounding box center [1140, 33] width 202 height 20
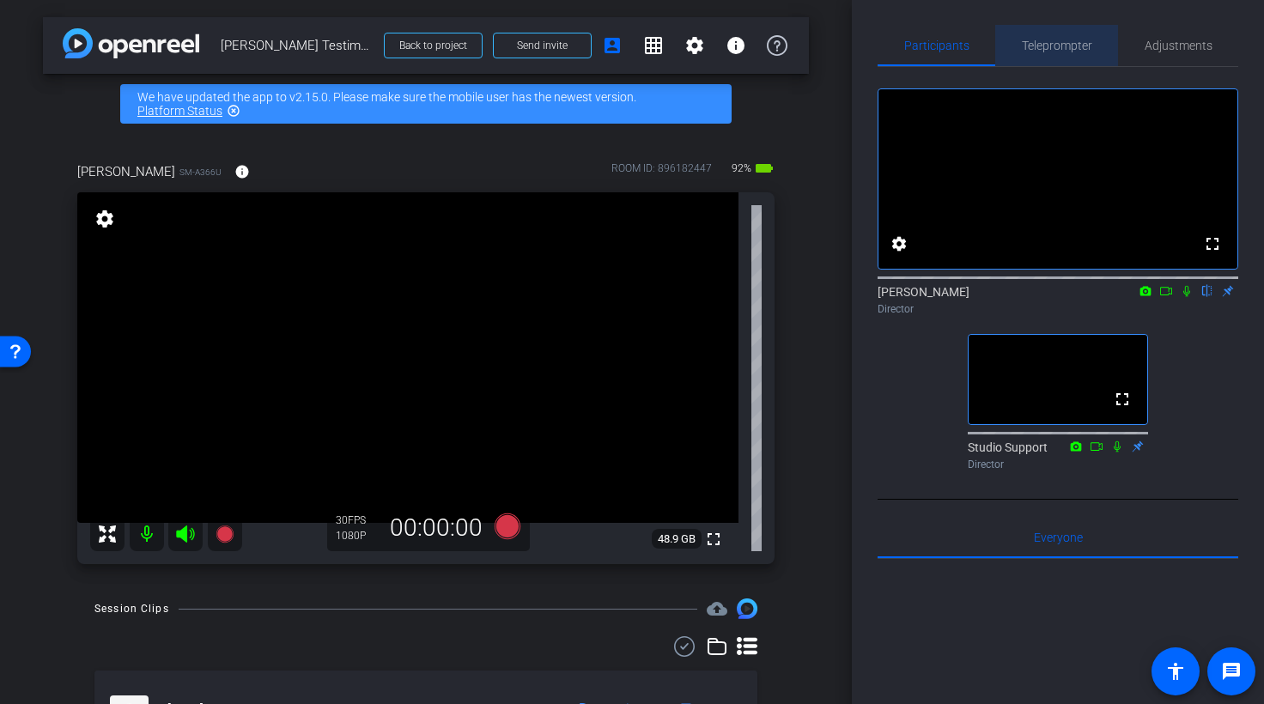
click at [1051, 42] on span "Teleprompter" at bounding box center [1057, 46] width 70 height 12
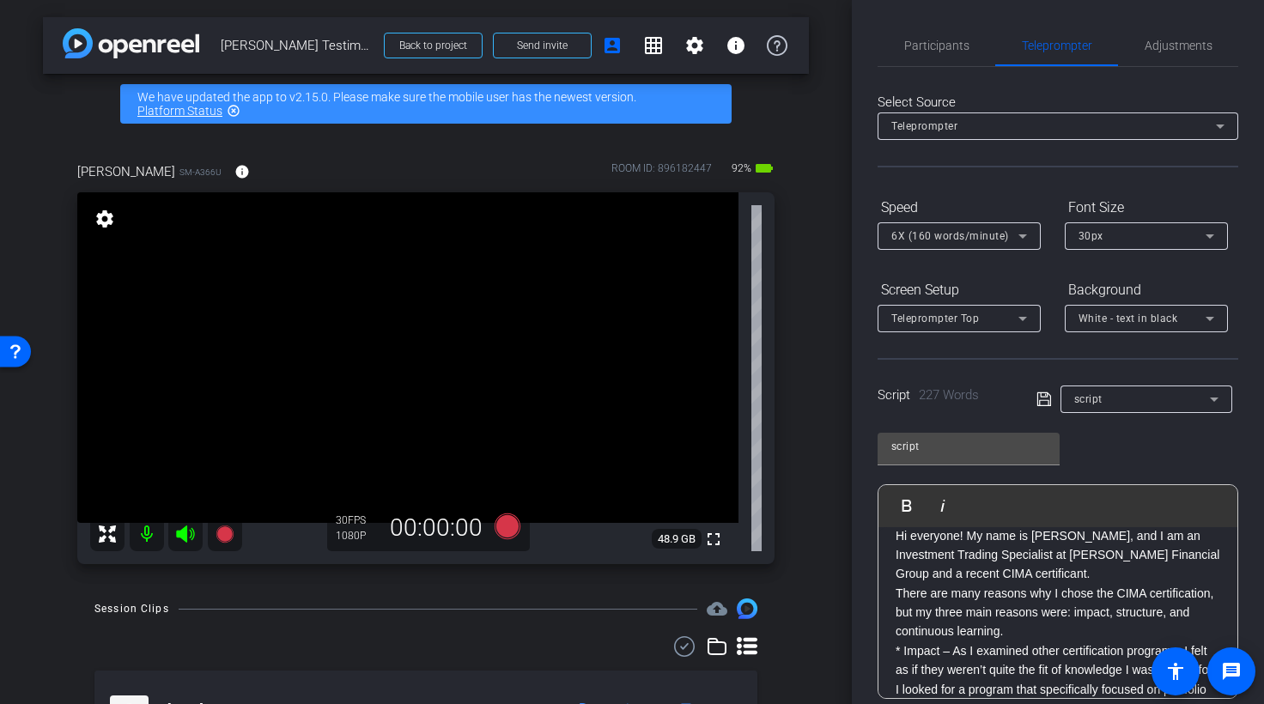
scroll to position [0, 0]
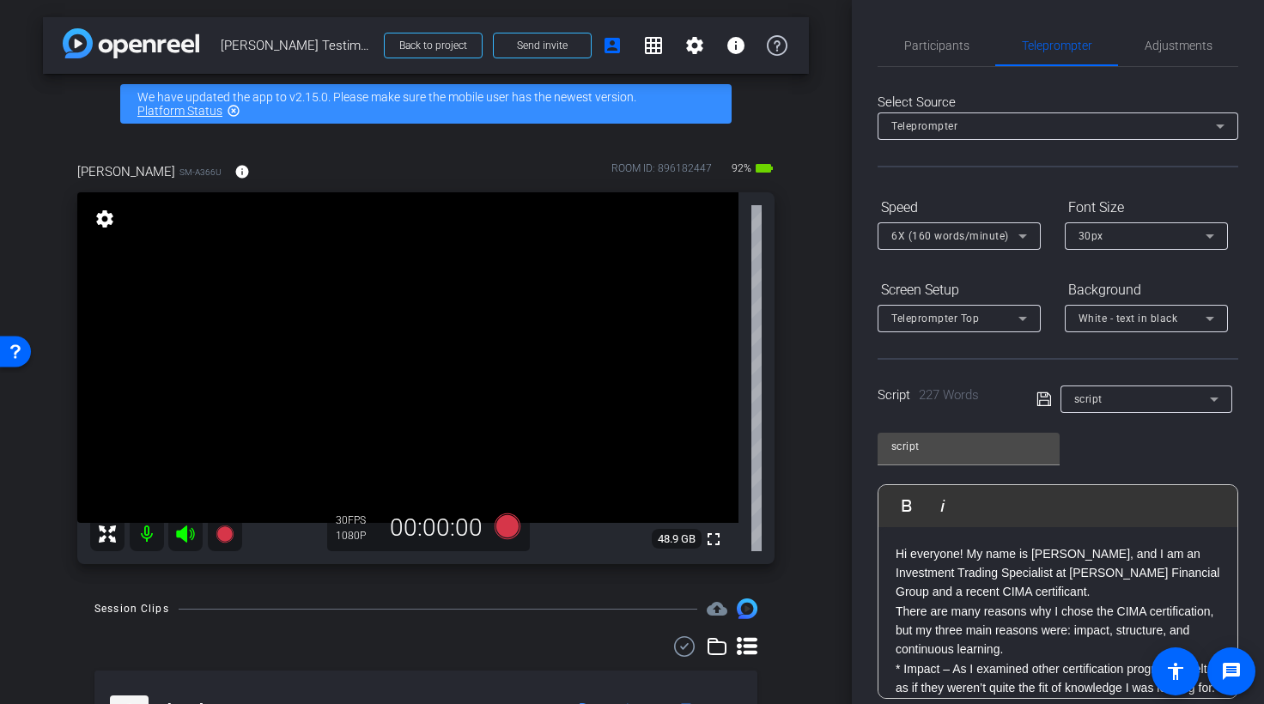
click at [1051, 594] on p "Hi everyone! My name is [PERSON_NAME], and I am an Investment Trading Specialis…" at bounding box center [1058, 573] width 325 height 58
click at [963, 38] on span "Participants" at bounding box center [936, 45] width 65 height 41
